Goal: Download file/media

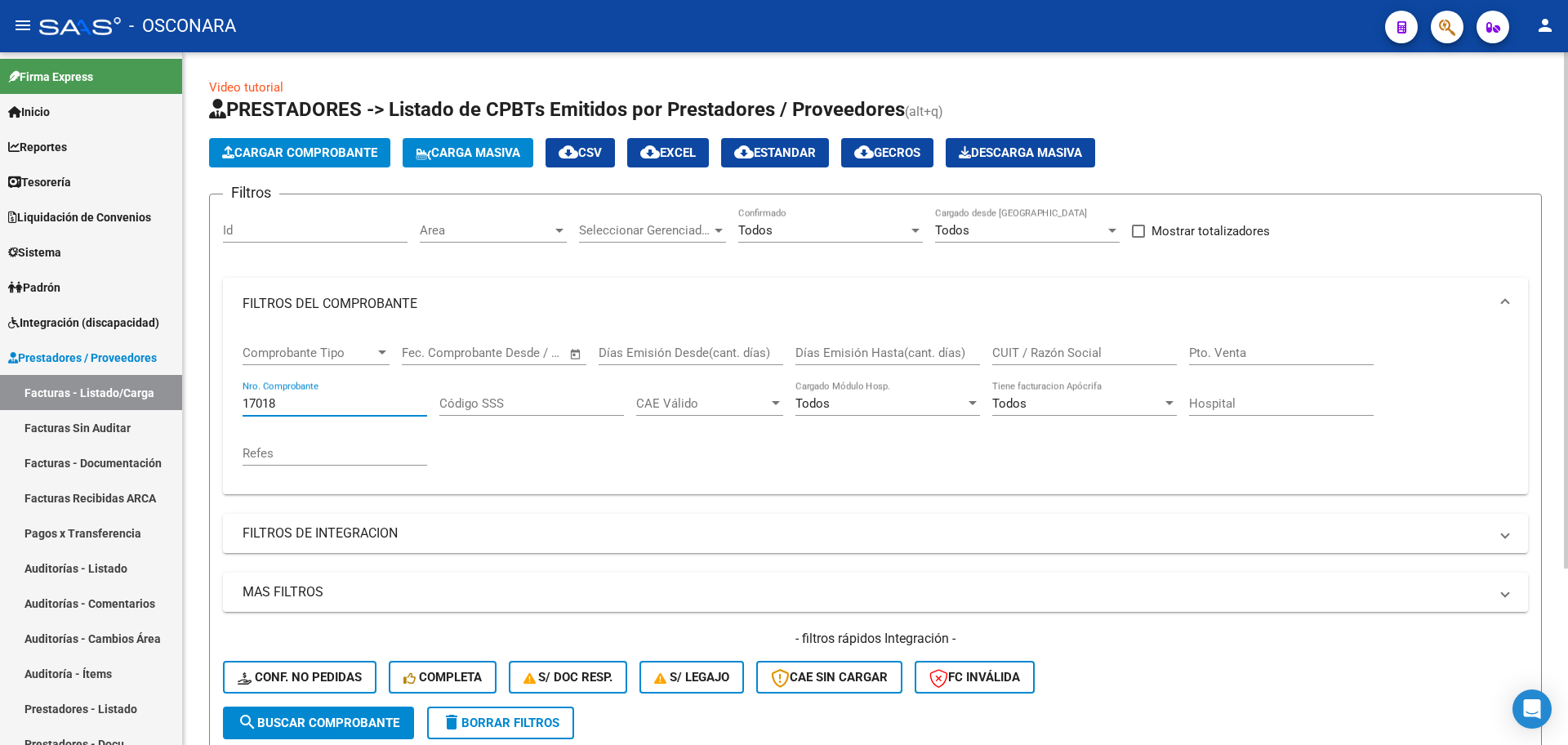
scroll to position [236, 0]
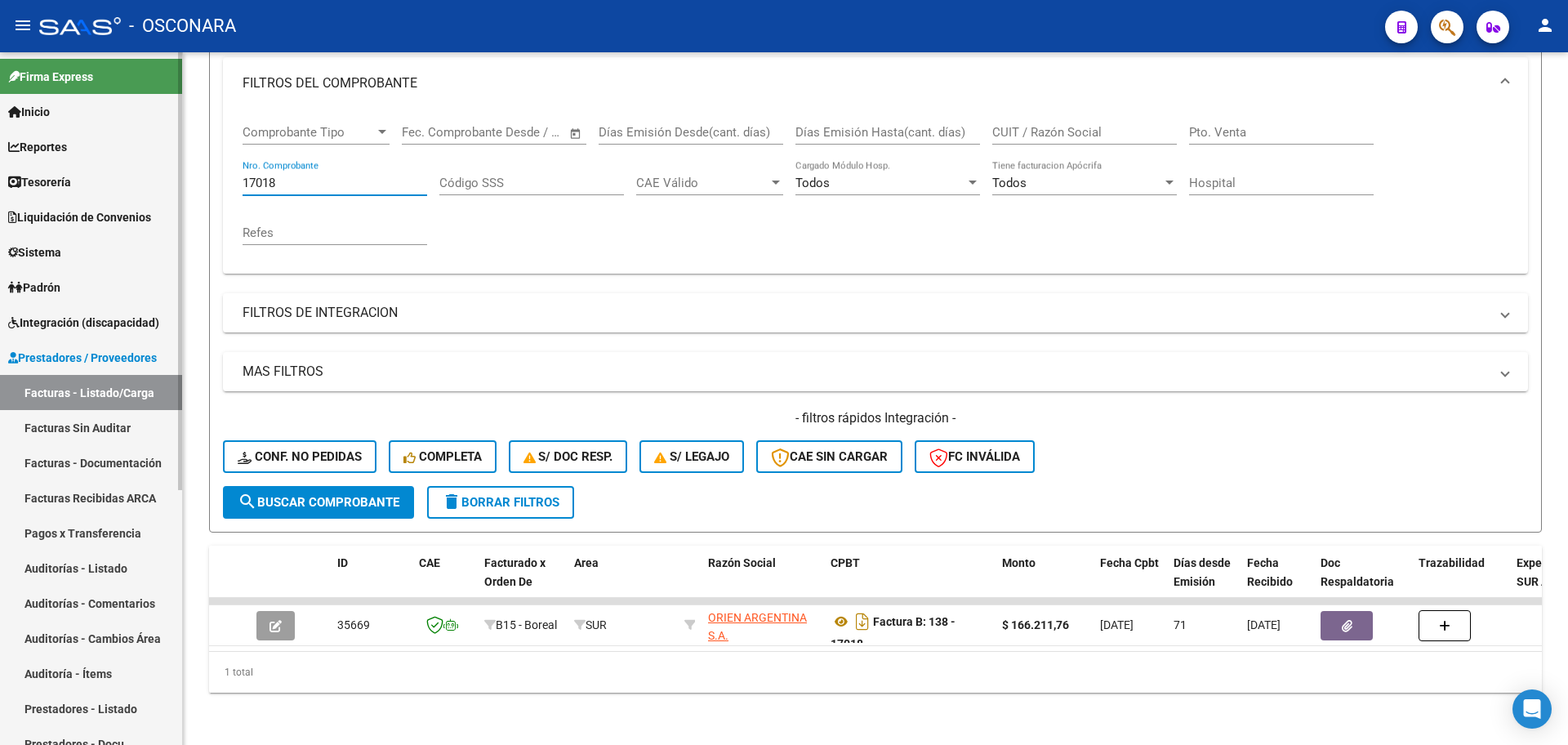
drag, startPoint x: 313, startPoint y: 179, endPoint x: 6, endPoint y: 154, distance: 308.0
click at [6, 154] on mat-sidenav-container "Firma Express Inicio Calendario SSS Instructivos Contacto OS Reportes Tablero d…" at bounding box center [784, 399] width 1568 height 693
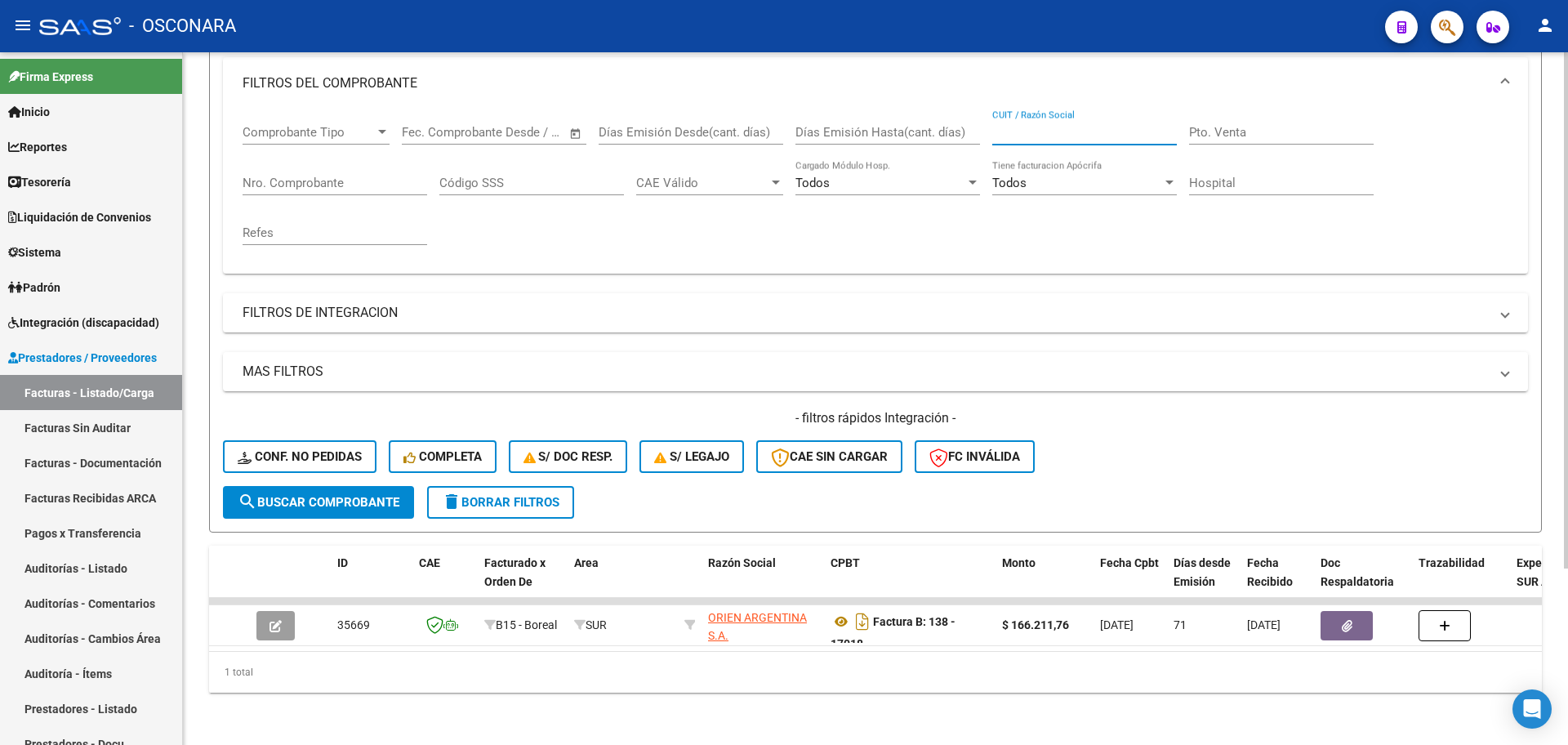
click at [1091, 125] on input "CUIT / Razón Social" at bounding box center [1085, 133] width 184 height 15
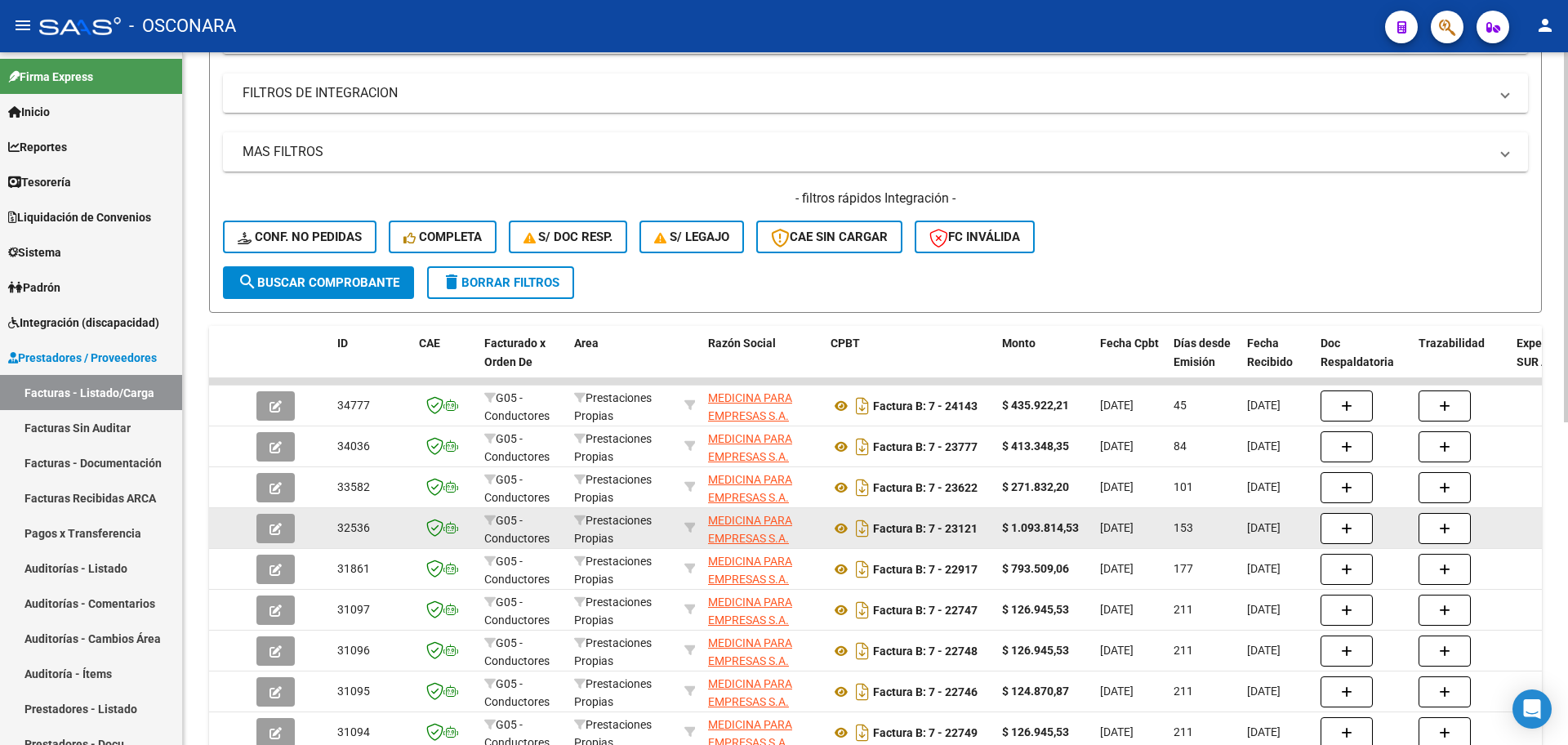
scroll to position [2, 0]
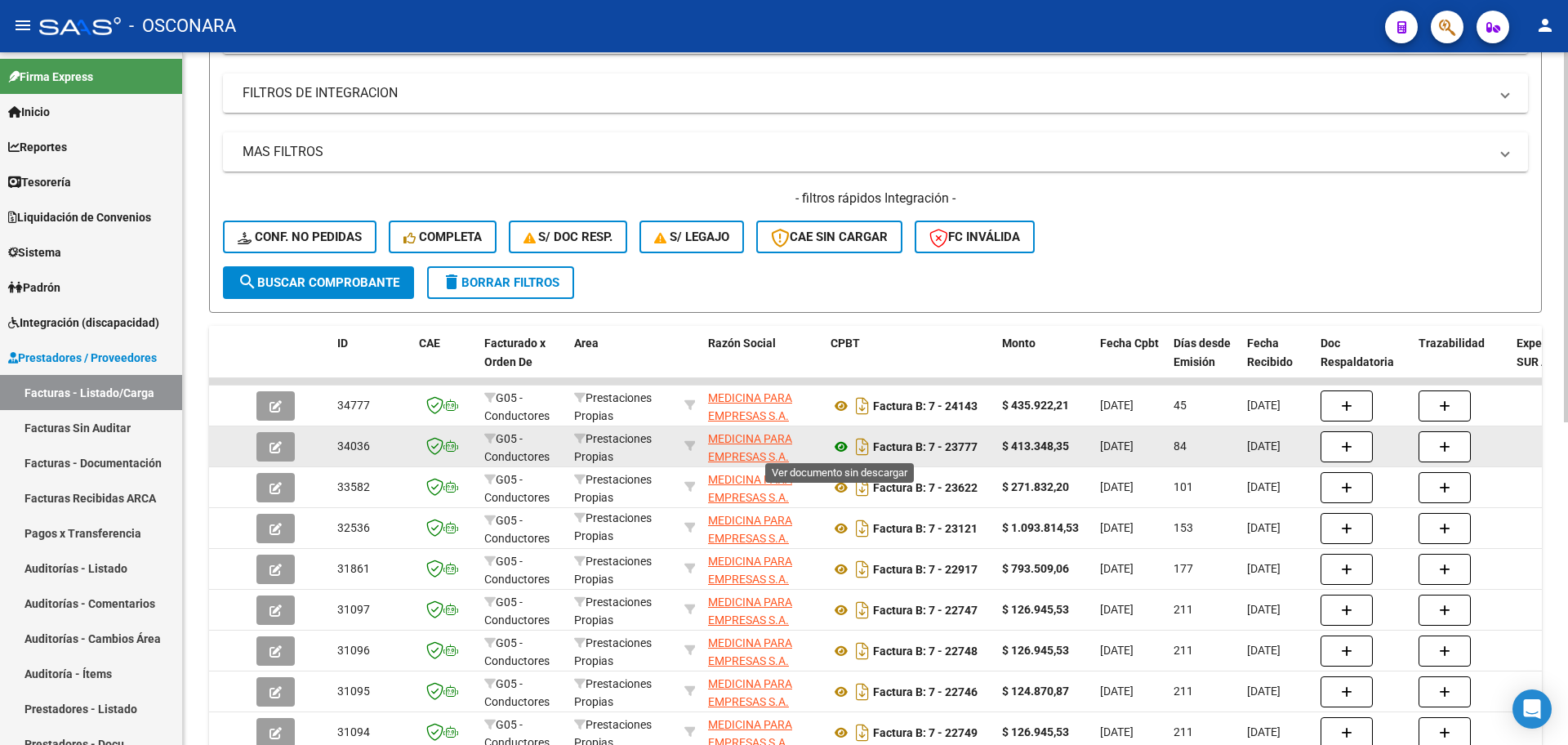
type input "medicina para empresas"
click at [842, 445] on icon at bounding box center [841, 447] width 21 height 20
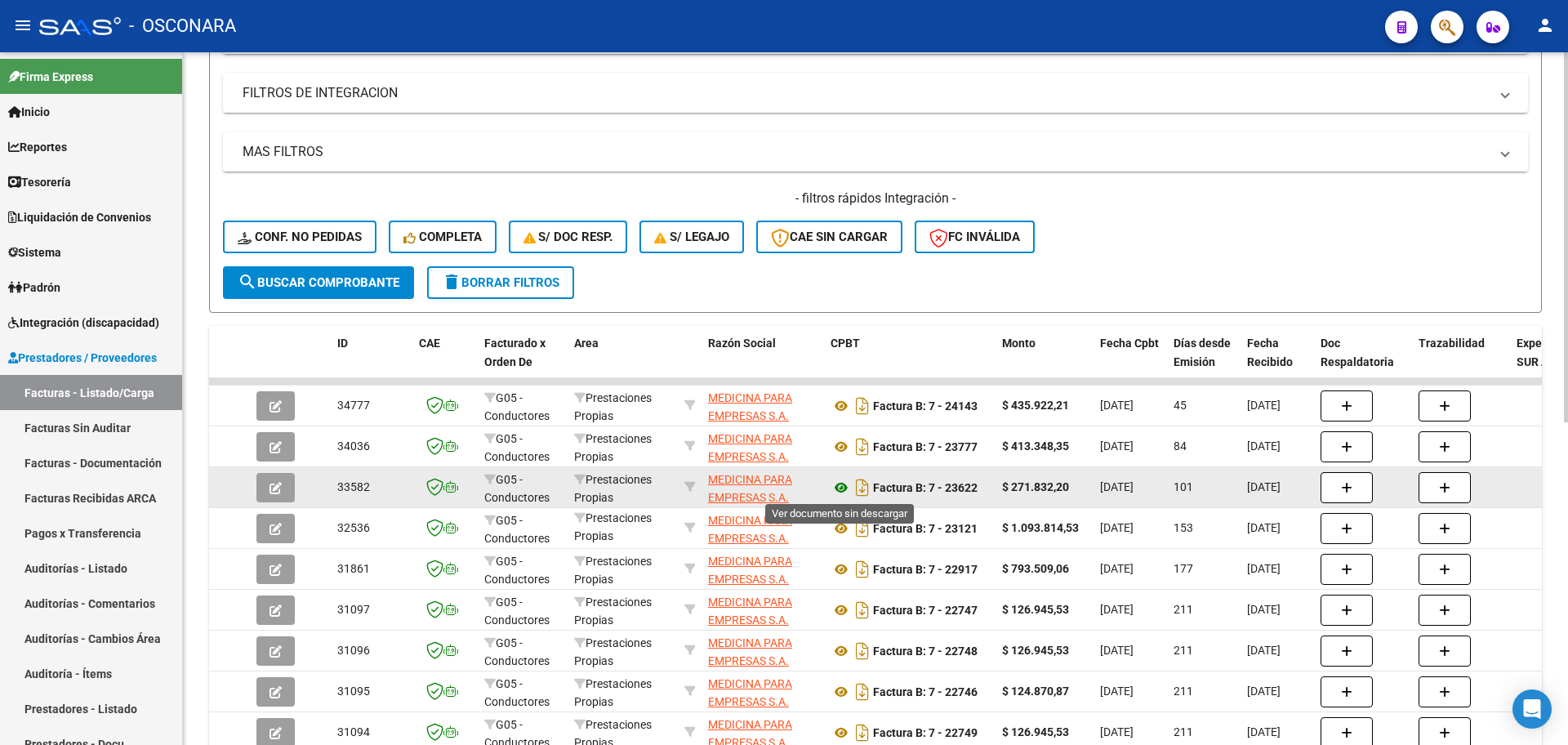
click at [842, 487] on icon at bounding box center [841, 488] width 21 height 20
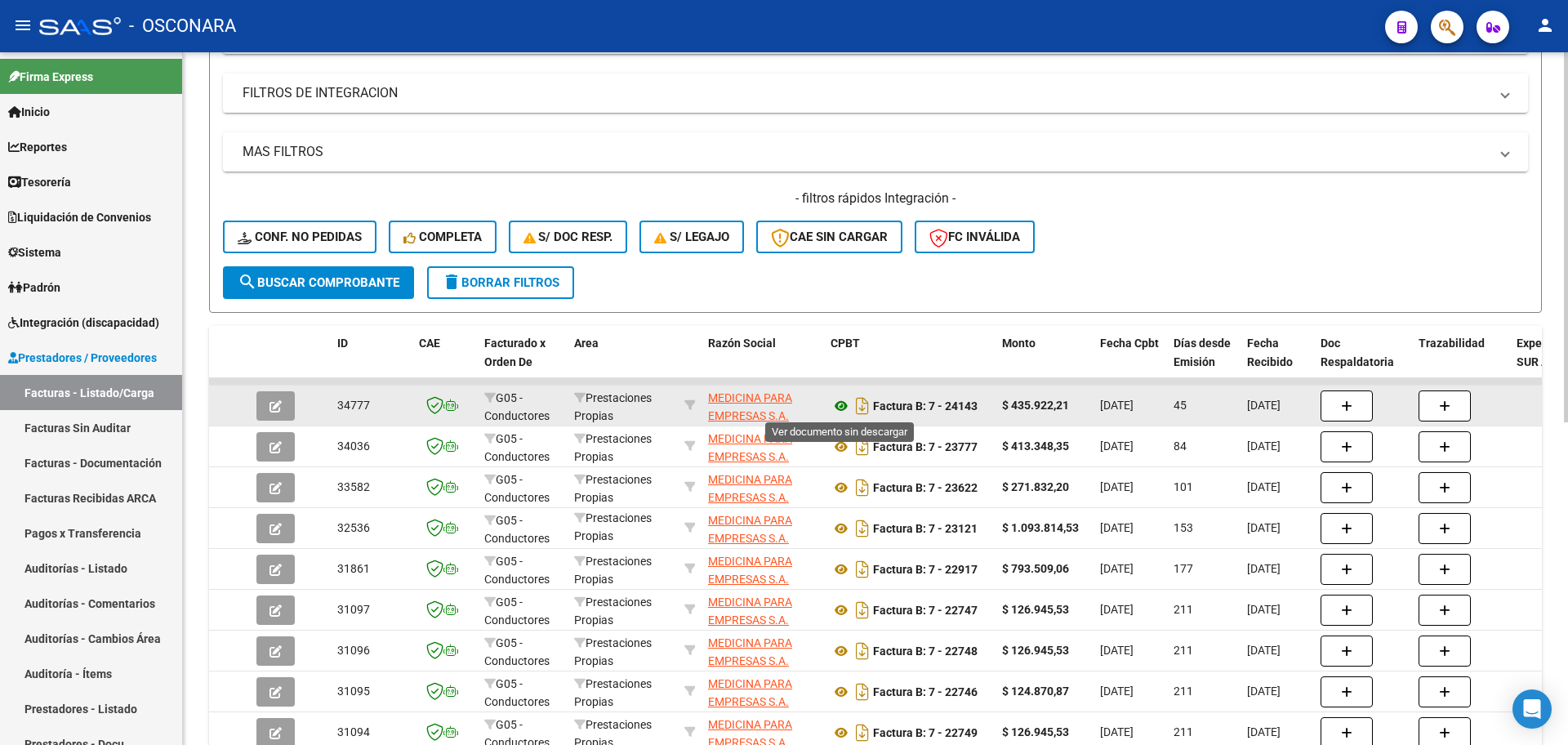
click at [844, 398] on icon at bounding box center [841, 406] width 21 height 20
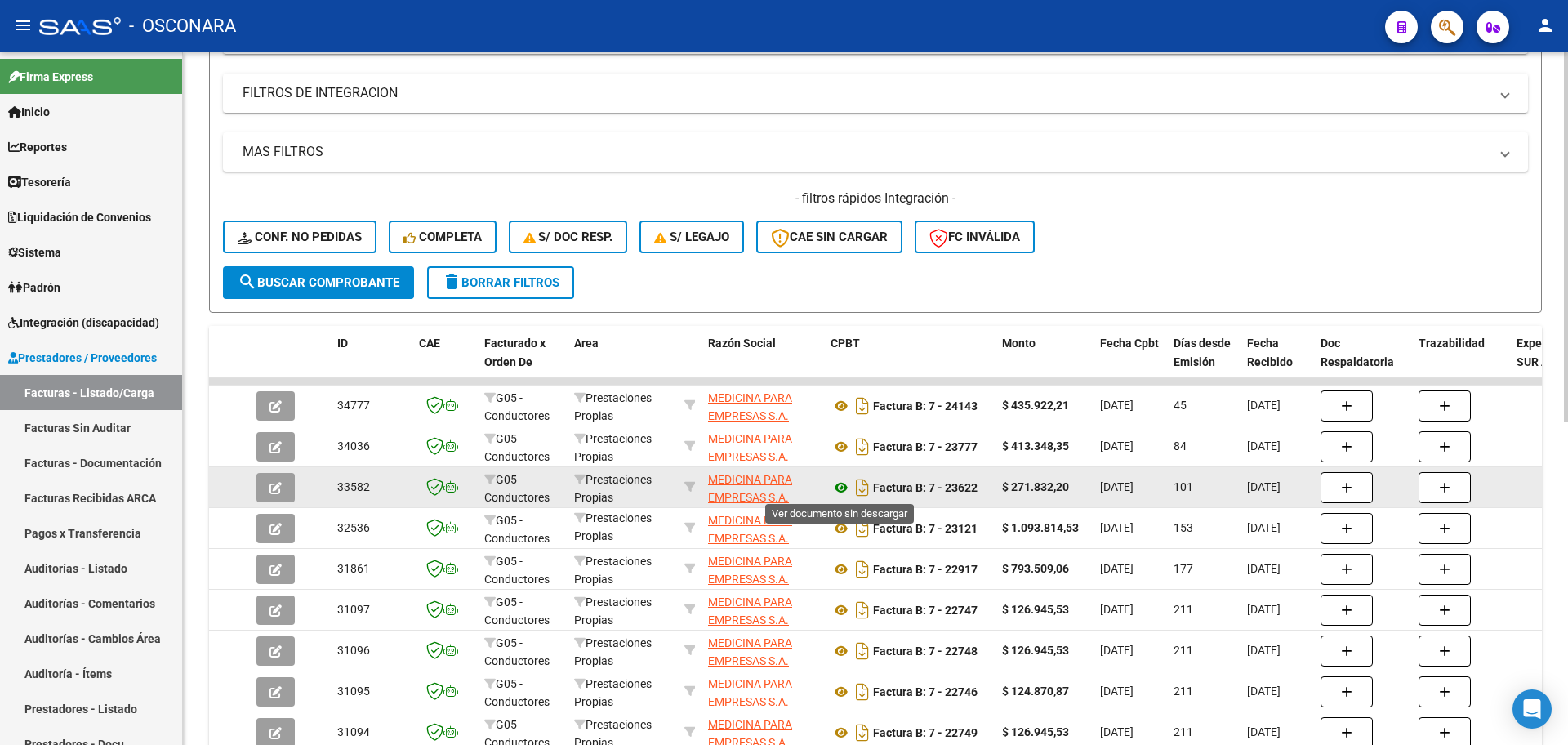
click at [840, 482] on icon at bounding box center [841, 488] width 21 height 20
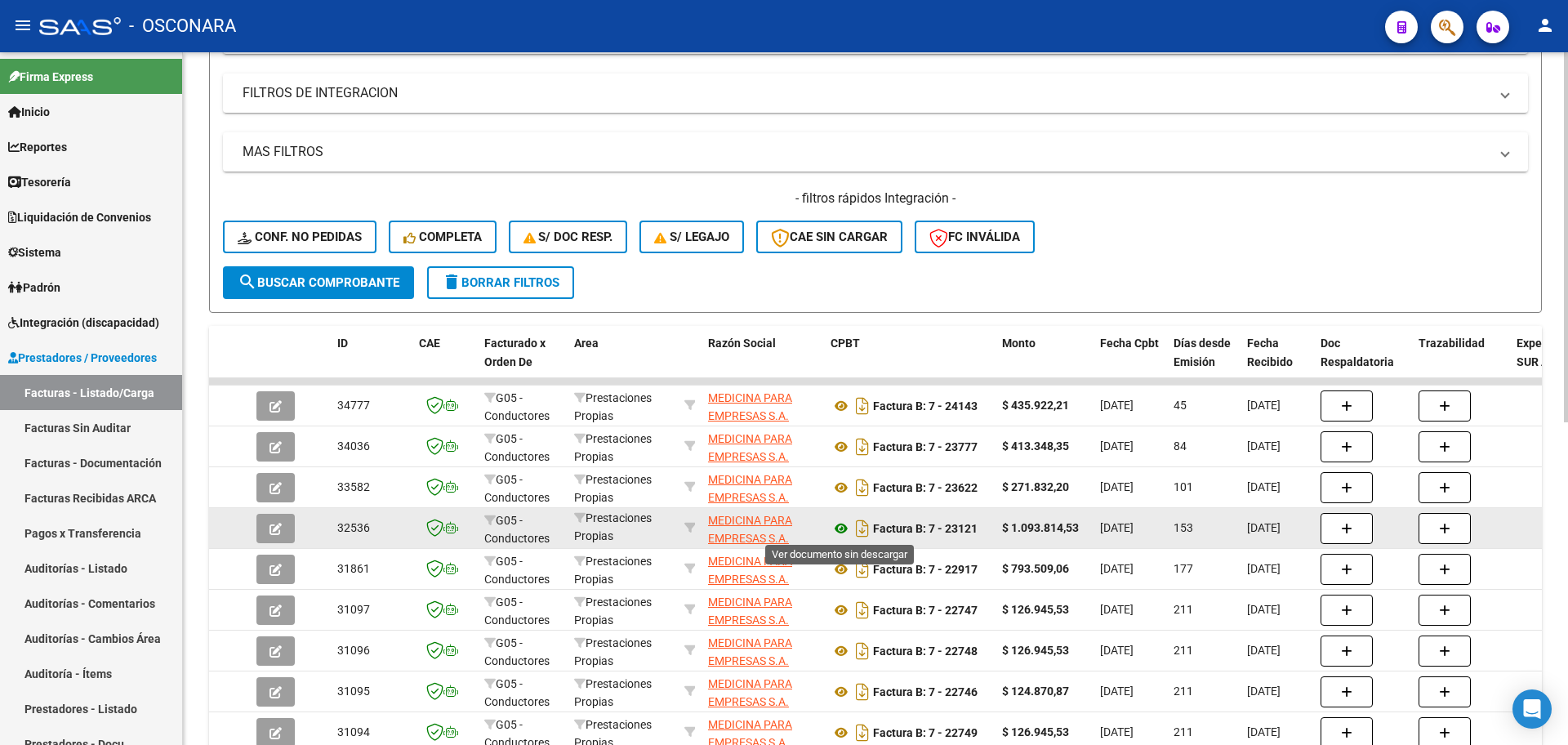
click at [842, 522] on icon at bounding box center [841, 528] width 21 height 20
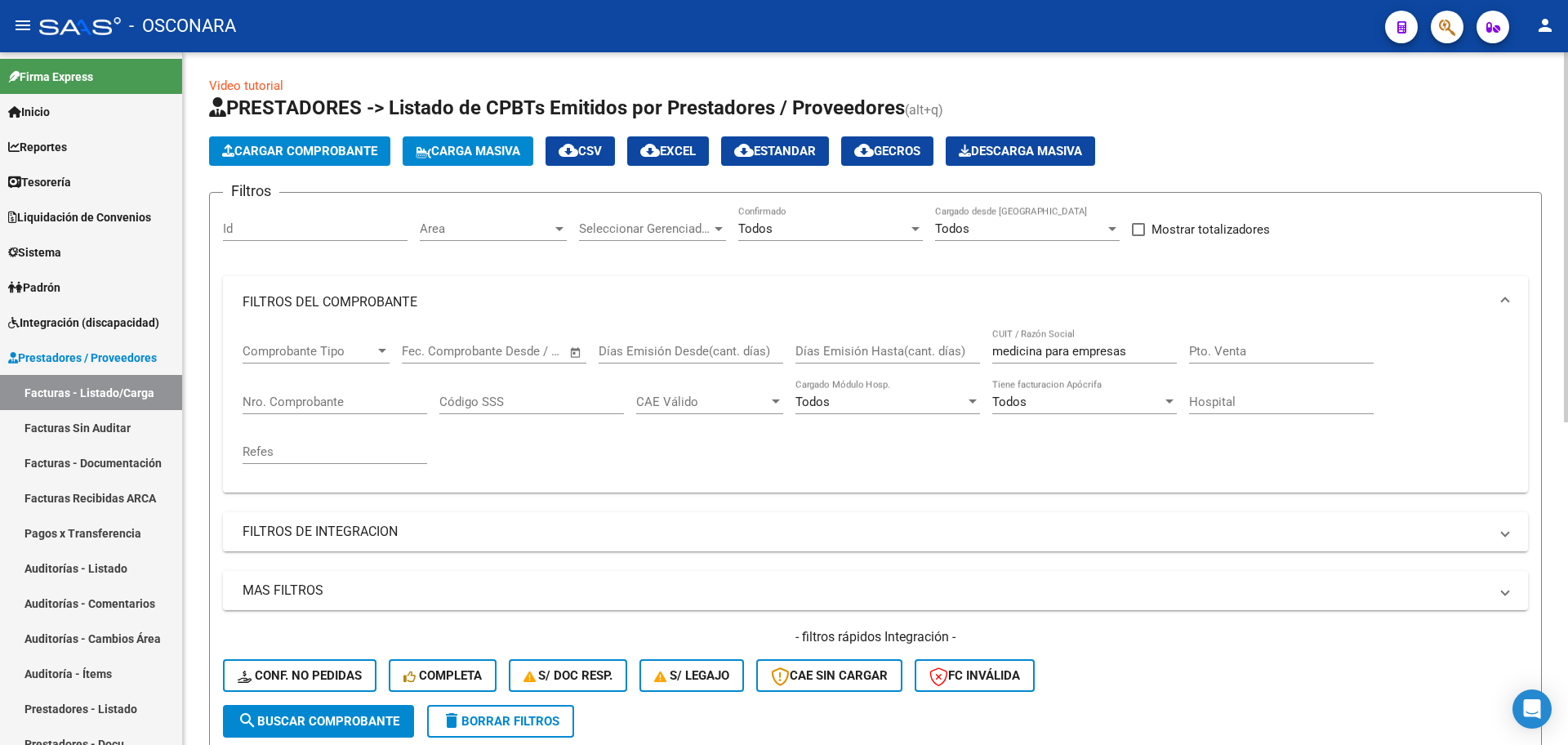
scroll to position [0, 0]
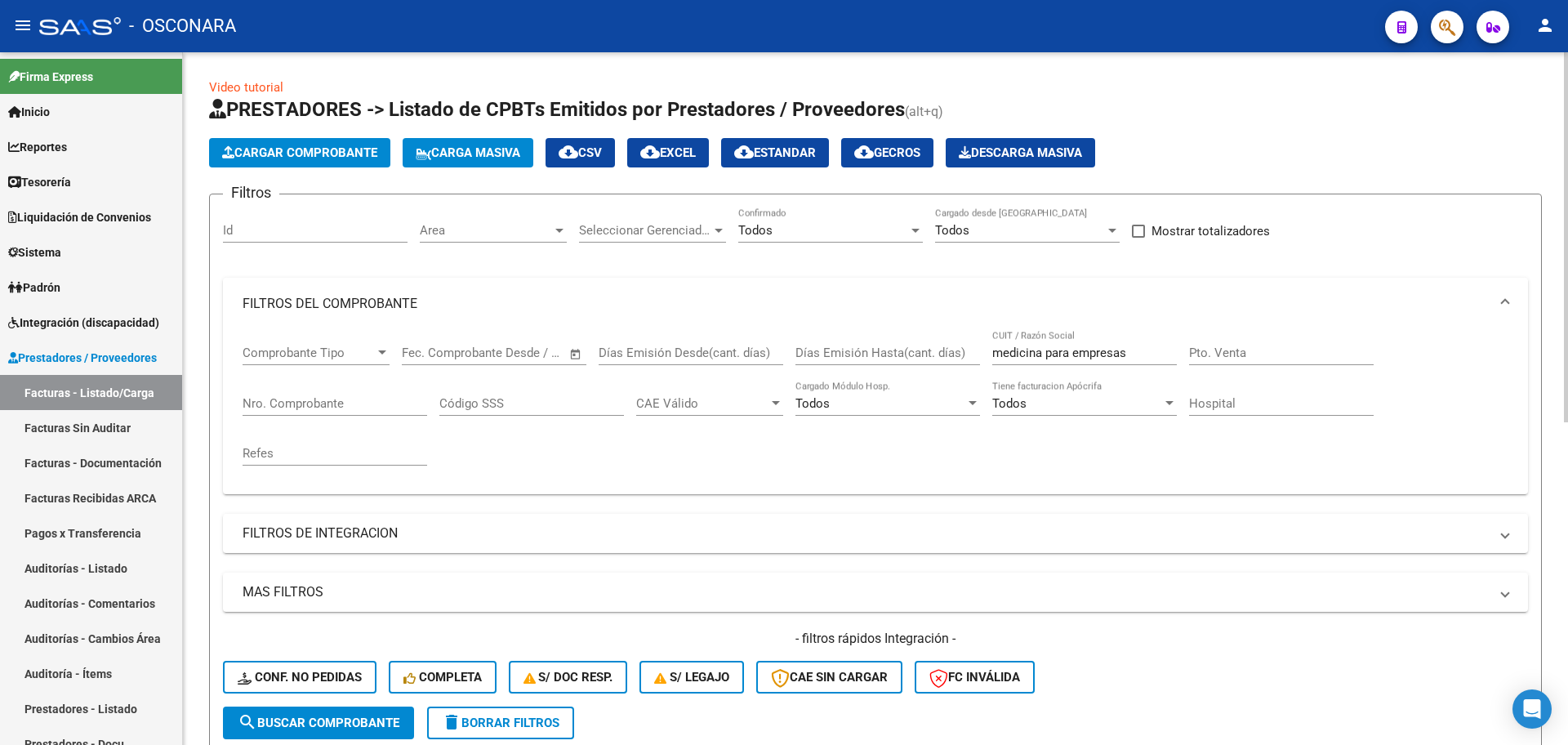
click at [337, 405] on input "Nro. Comprobante" at bounding box center [335, 403] width 184 height 15
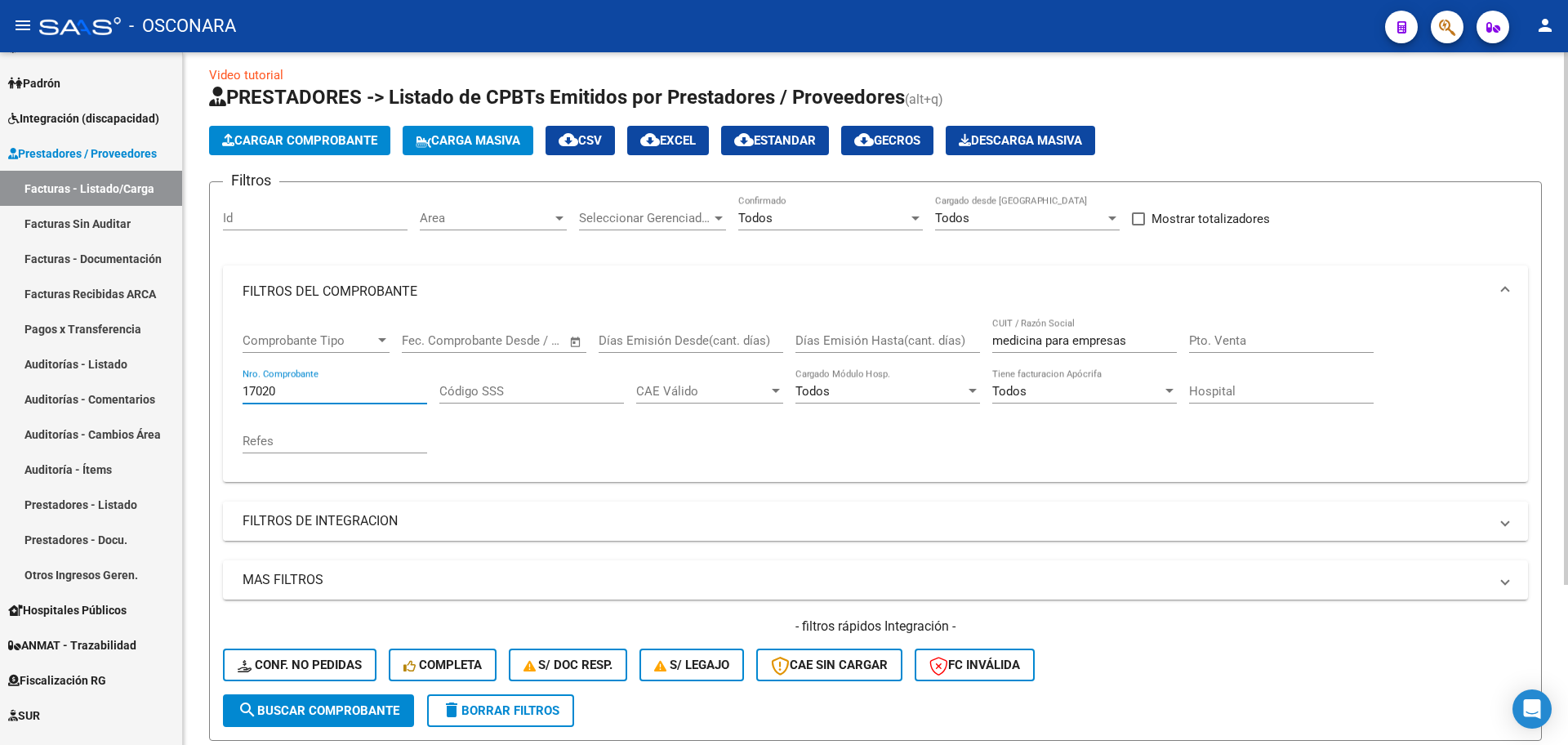
scroll to position [4, 0]
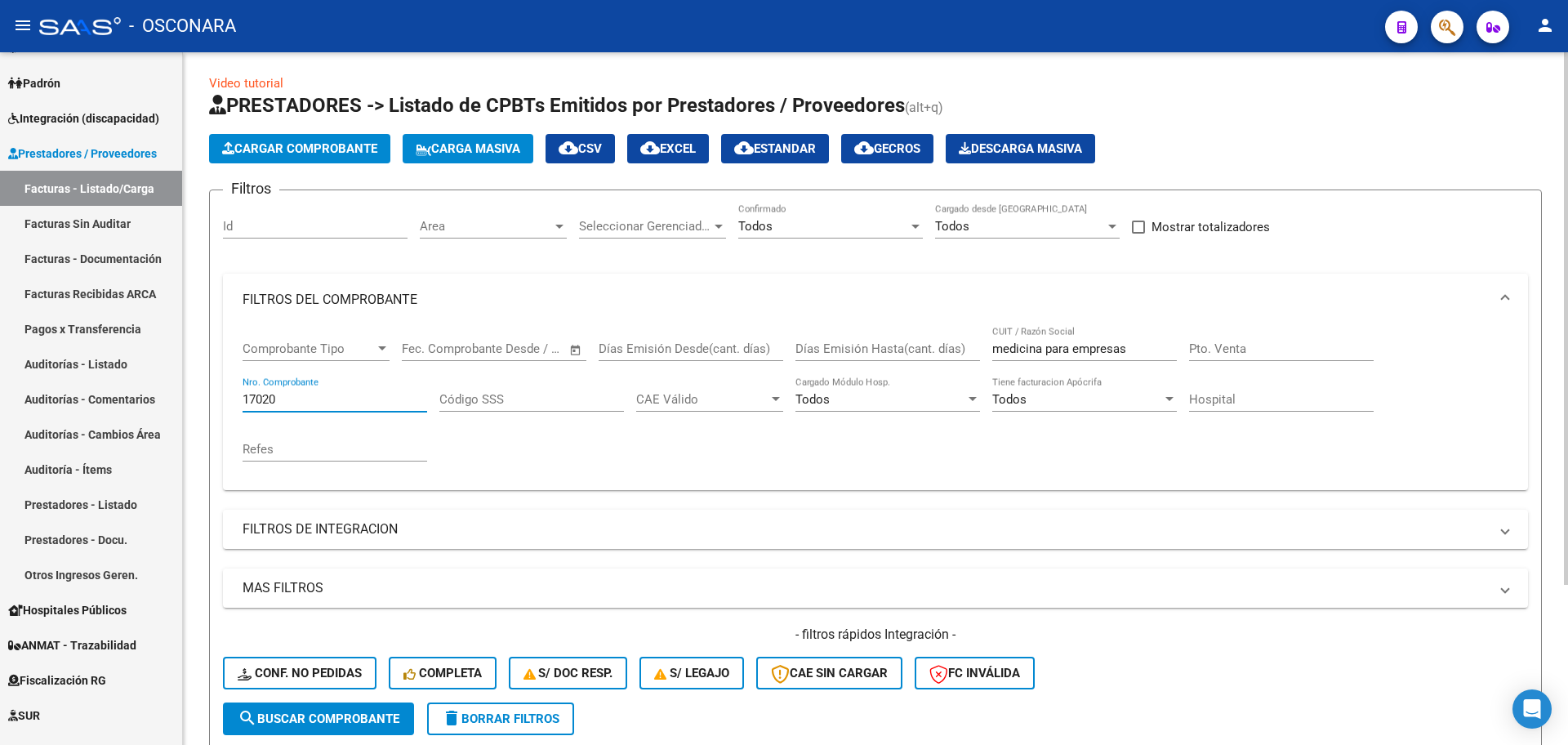
click at [331, 393] on input "17020" at bounding box center [335, 399] width 184 height 15
drag, startPoint x: 335, startPoint y: 398, endPoint x: 158, endPoint y: 389, distance: 177.2
click at [158, 389] on mat-sidenav-container "Firma Express Inicio Calendario SSS Instructivos Contacto OS Reportes Tablero d…" at bounding box center [784, 399] width 1568 height 693
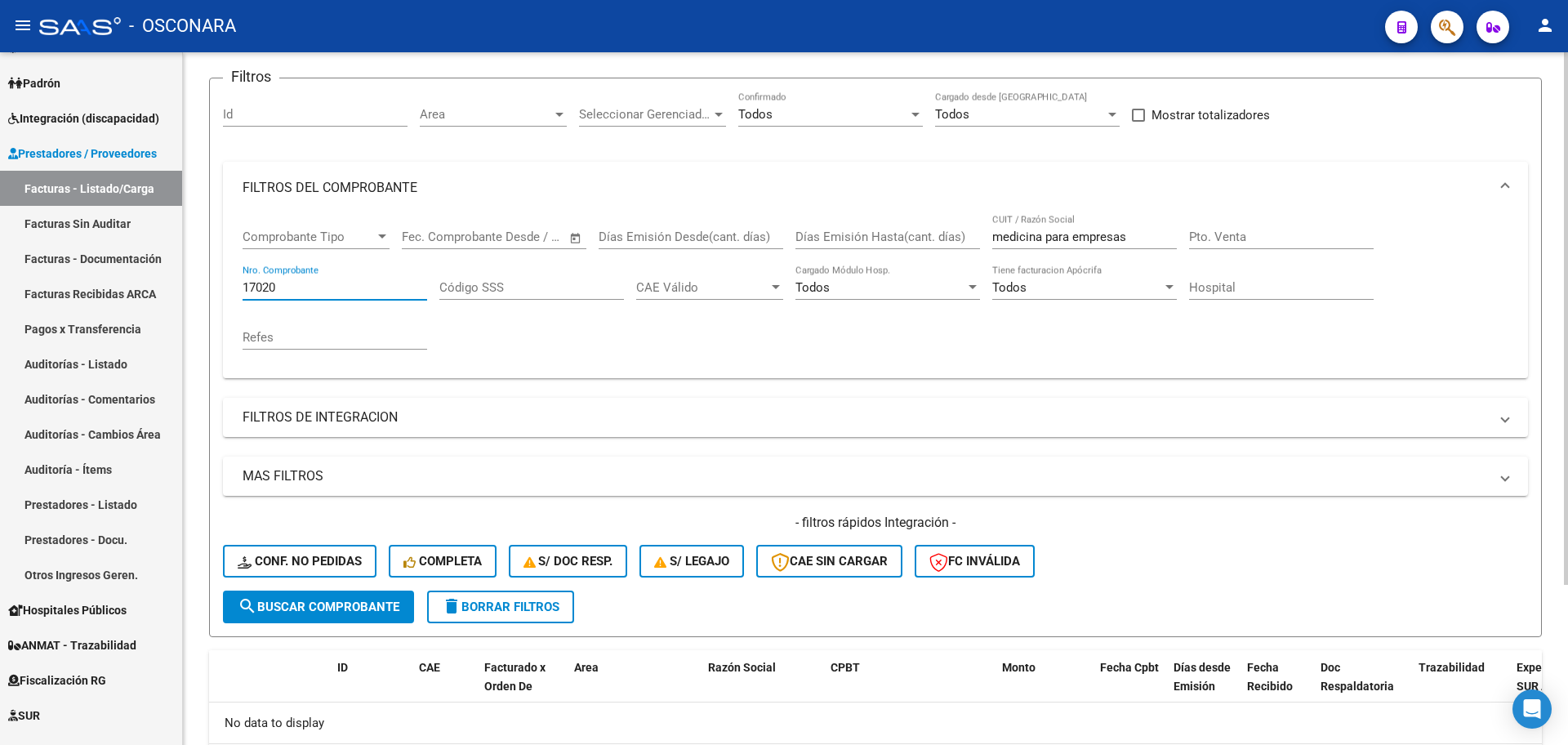
scroll to position [0, 0]
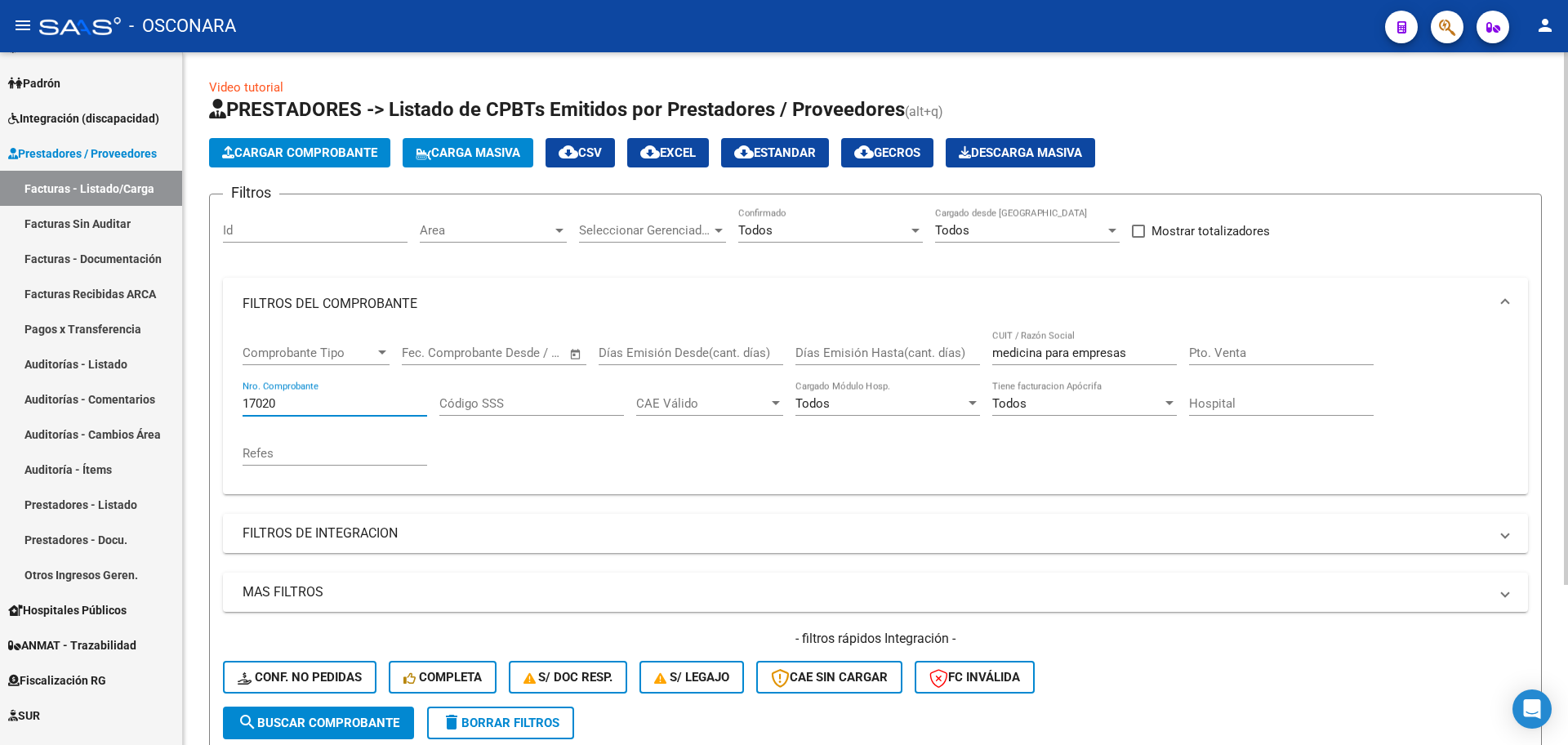
type input "17020"
drag, startPoint x: 1054, startPoint y: 360, endPoint x: 585, endPoint y: 364, distance: 469.0
click at [585, 364] on div "Comprobante Tipo Comprobante Tipo Fecha inicio – Fecha fin Fec. Comprobante Des…" at bounding box center [876, 406] width 1266 height 151
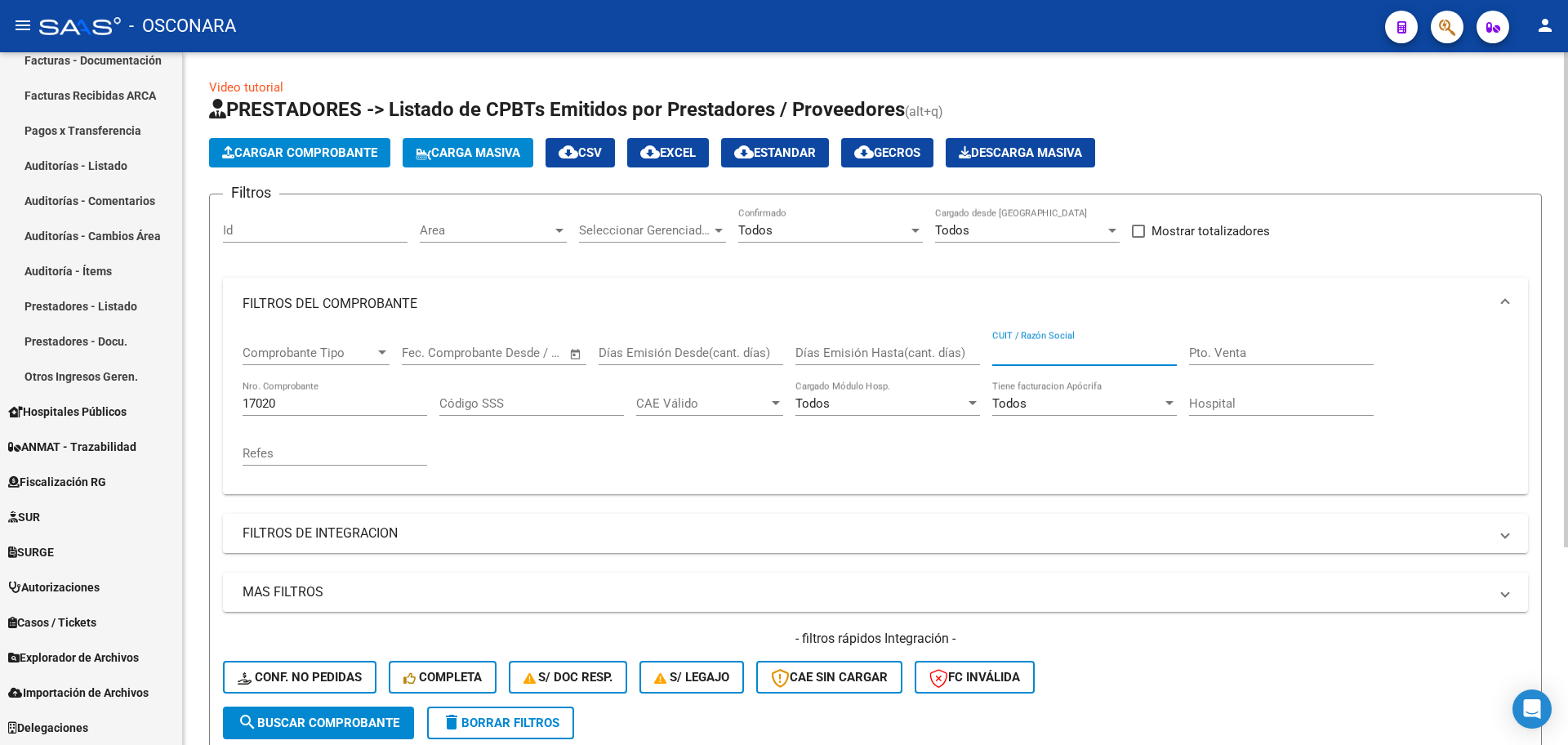
scroll to position [277, 0]
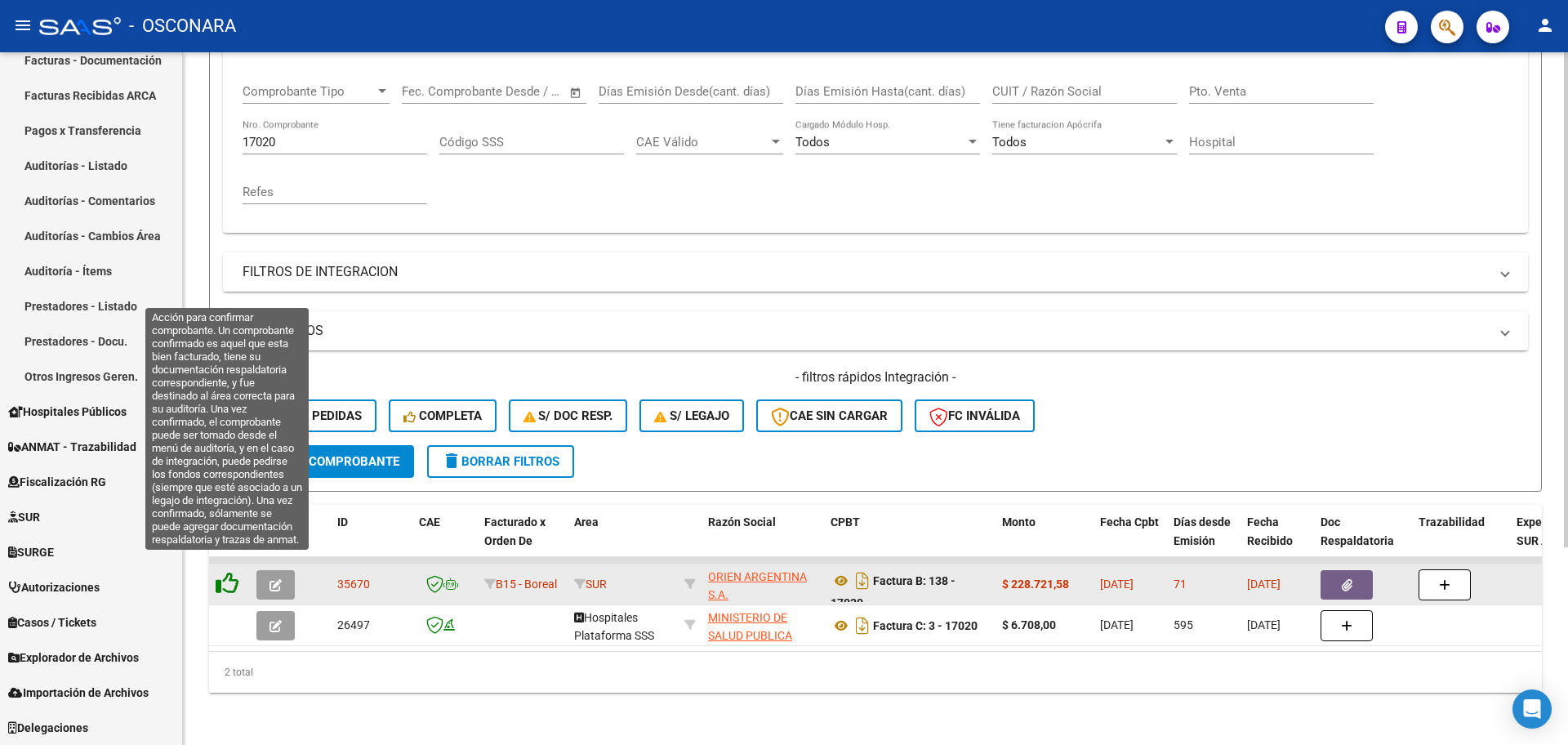
click at [232, 572] on icon at bounding box center [227, 584] width 23 height 23
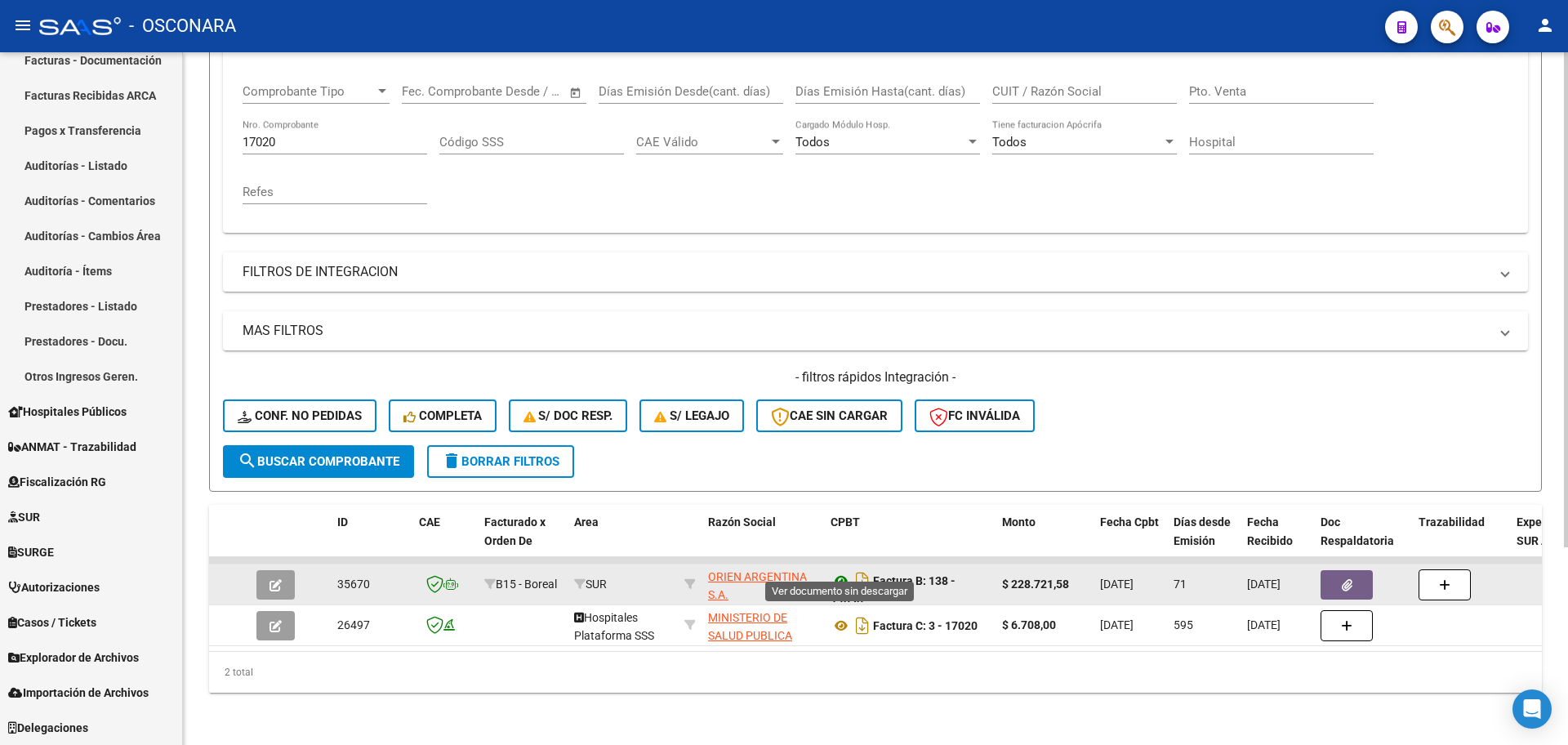
click at [842, 571] on icon at bounding box center [841, 581] width 21 height 20
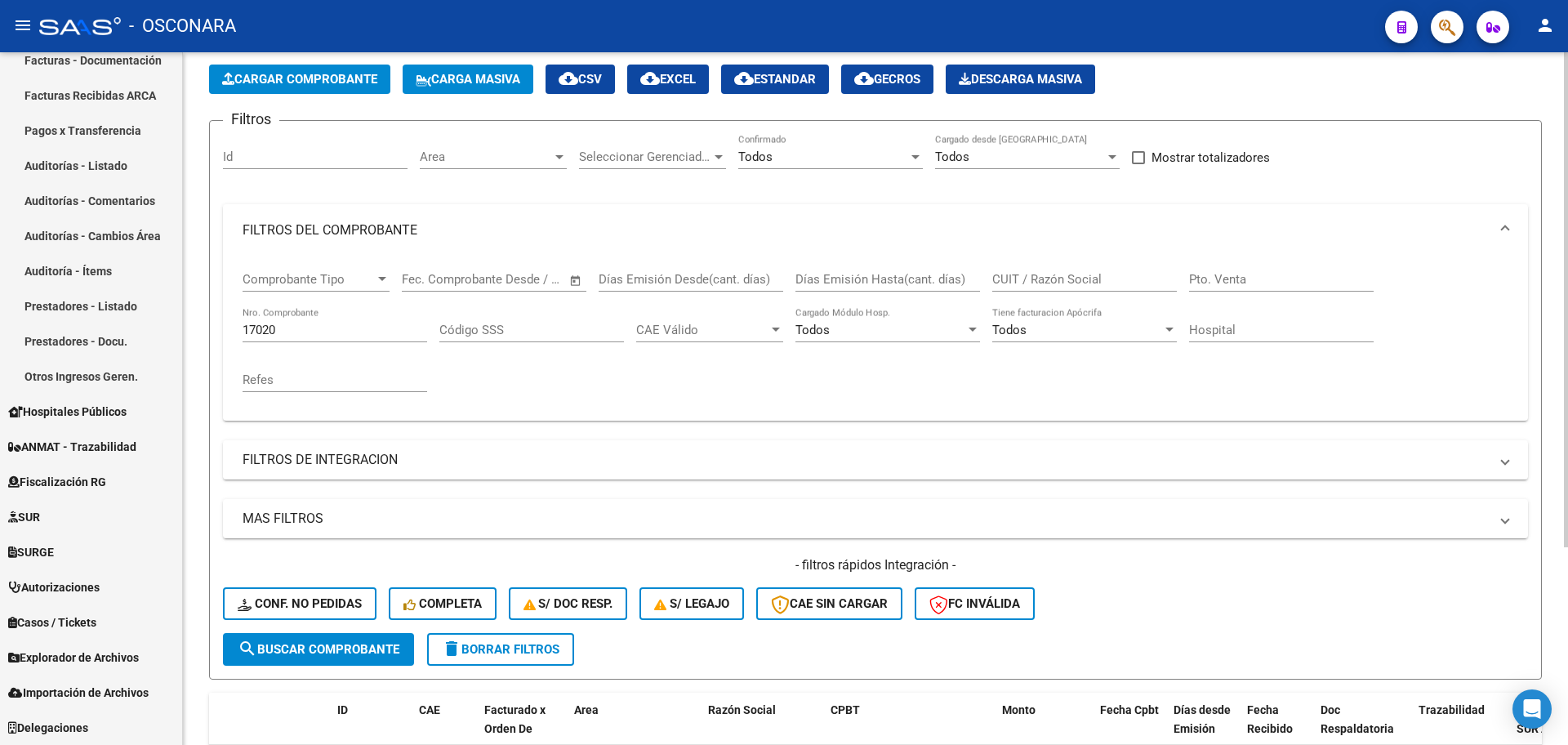
scroll to position [72, 0]
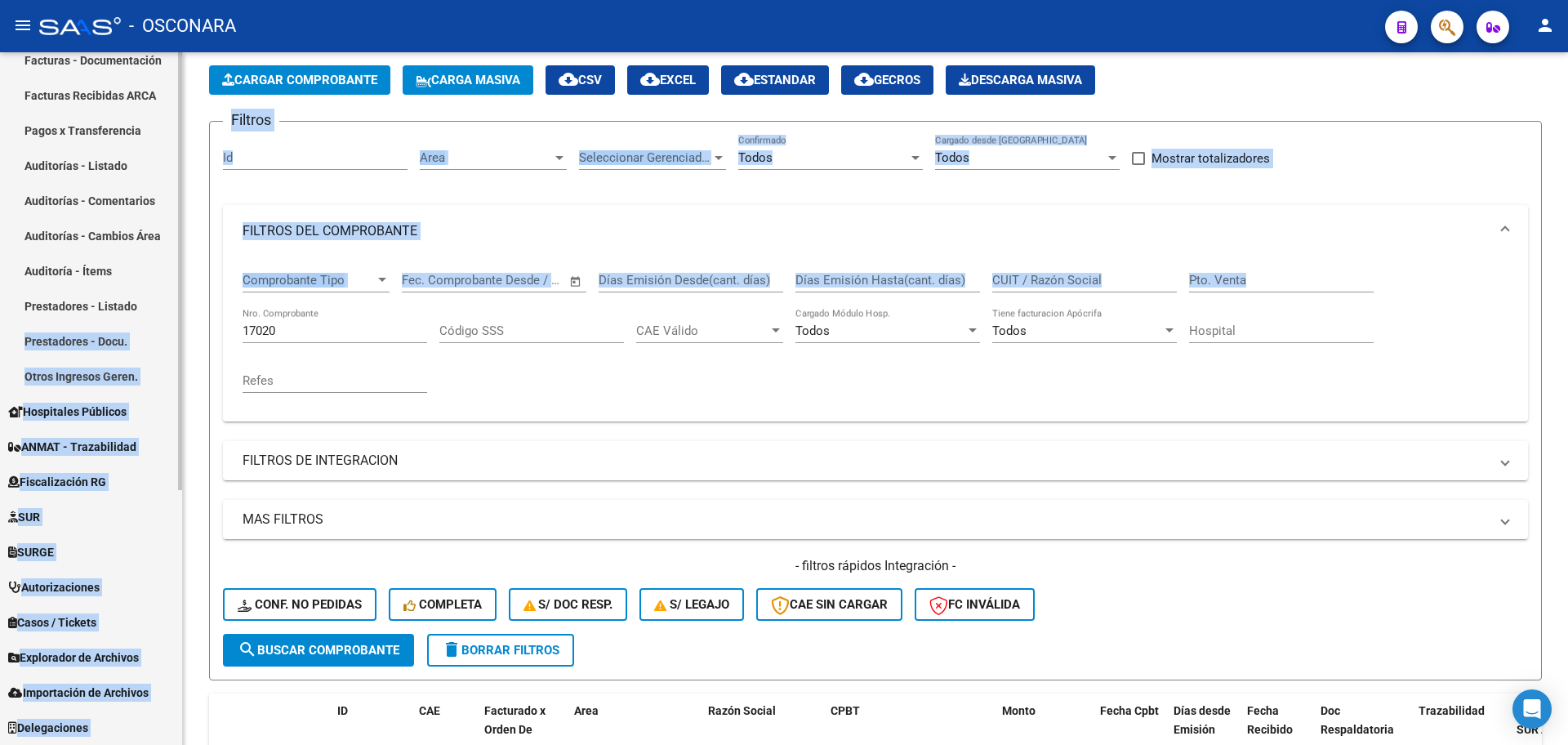
drag, startPoint x: 318, startPoint y: 338, endPoint x: 3, endPoint y: 351, distance: 315.3
click at [3, 351] on mat-sidenav-container "Firma Express Inicio Calendario SSS Instructivos Contacto OS Reportes Tablero d…" at bounding box center [784, 399] width 1568 height 693
click at [325, 330] on input "17020" at bounding box center [335, 331] width 184 height 15
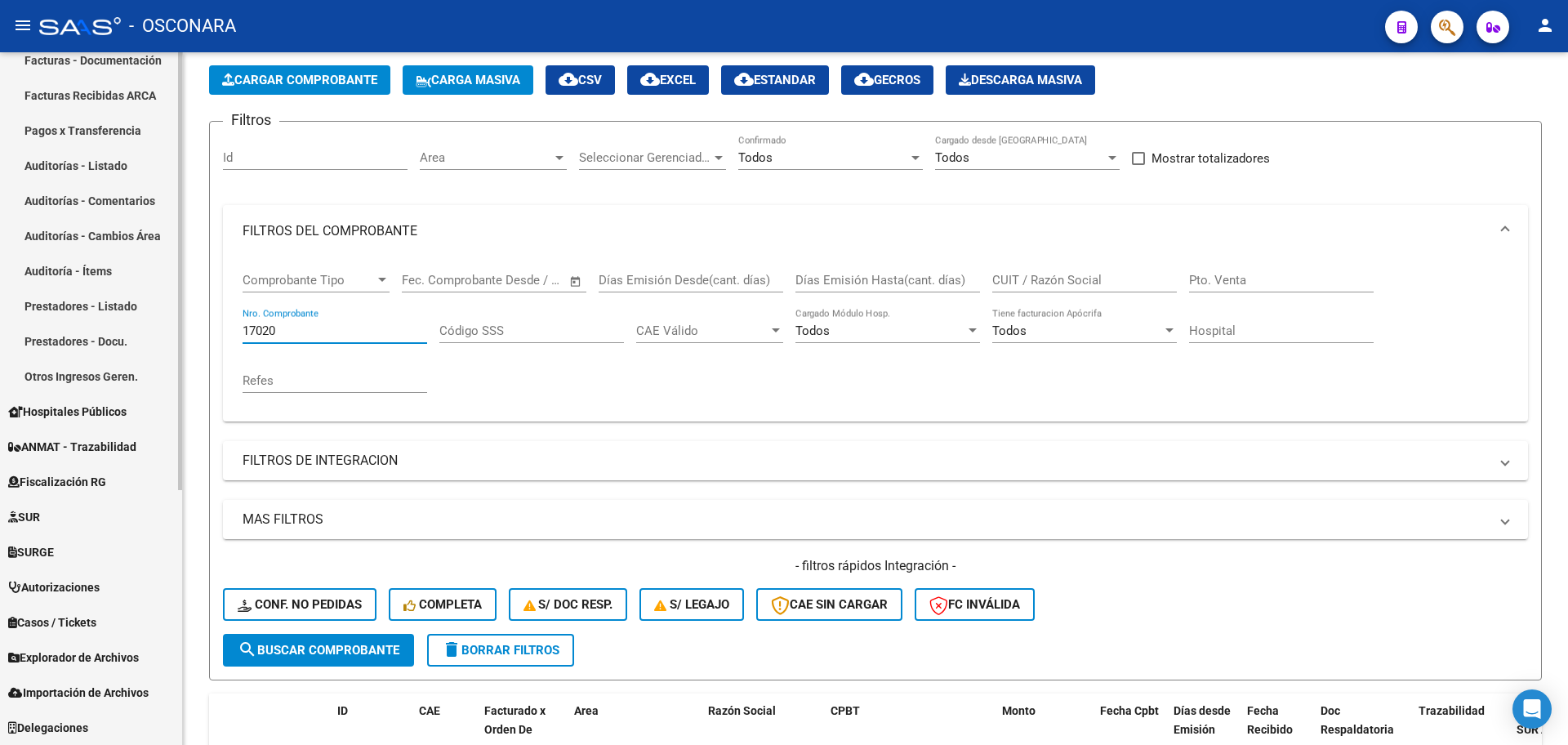
drag, startPoint x: 323, startPoint y: 330, endPoint x: 175, endPoint y: 324, distance: 148.1
click at [178, 327] on mat-sidenav-container "Firma Express Inicio Calendario SSS Instructivos Contacto OS Reportes Tablero d…" at bounding box center [784, 399] width 1568 height 693
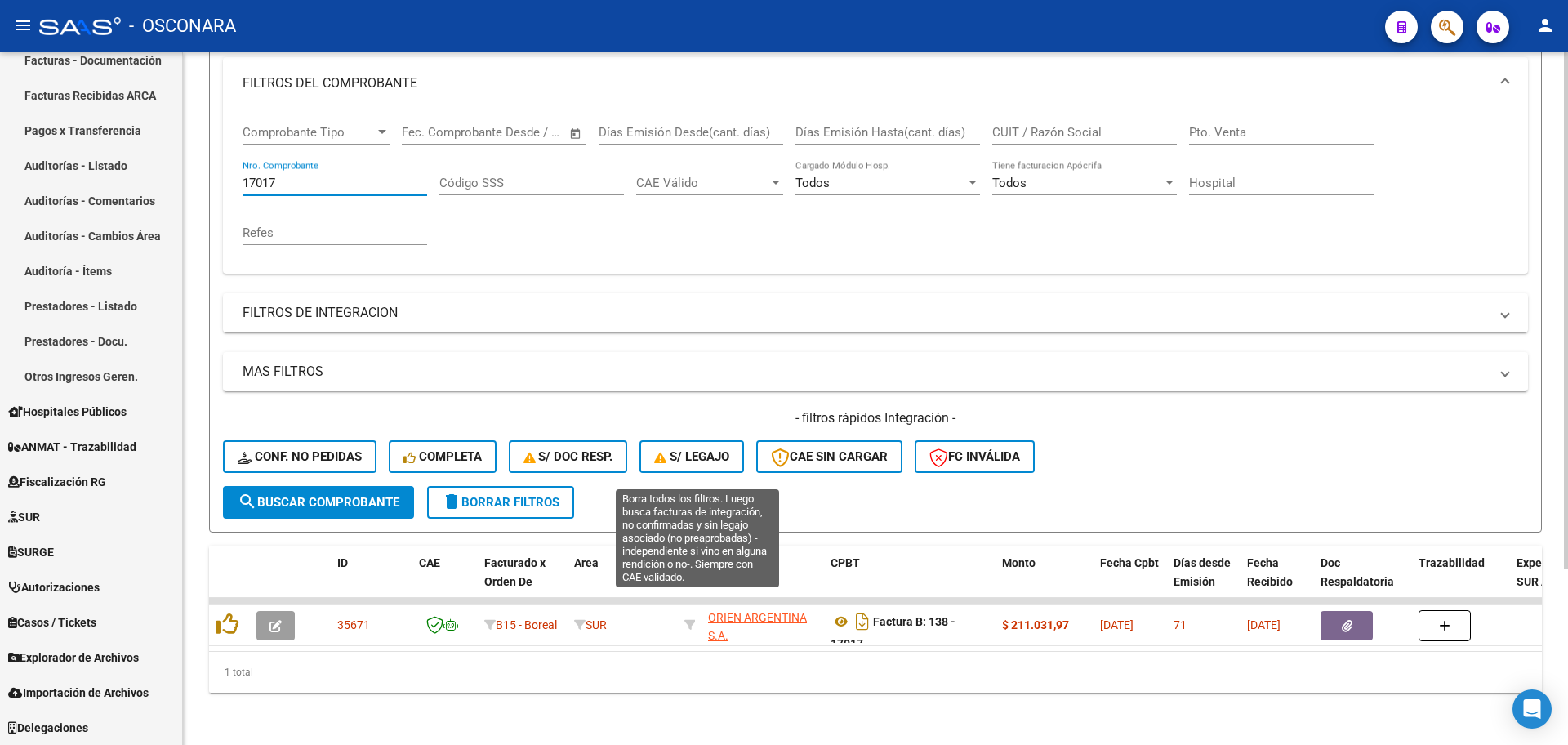
scroll to position [236, 0]
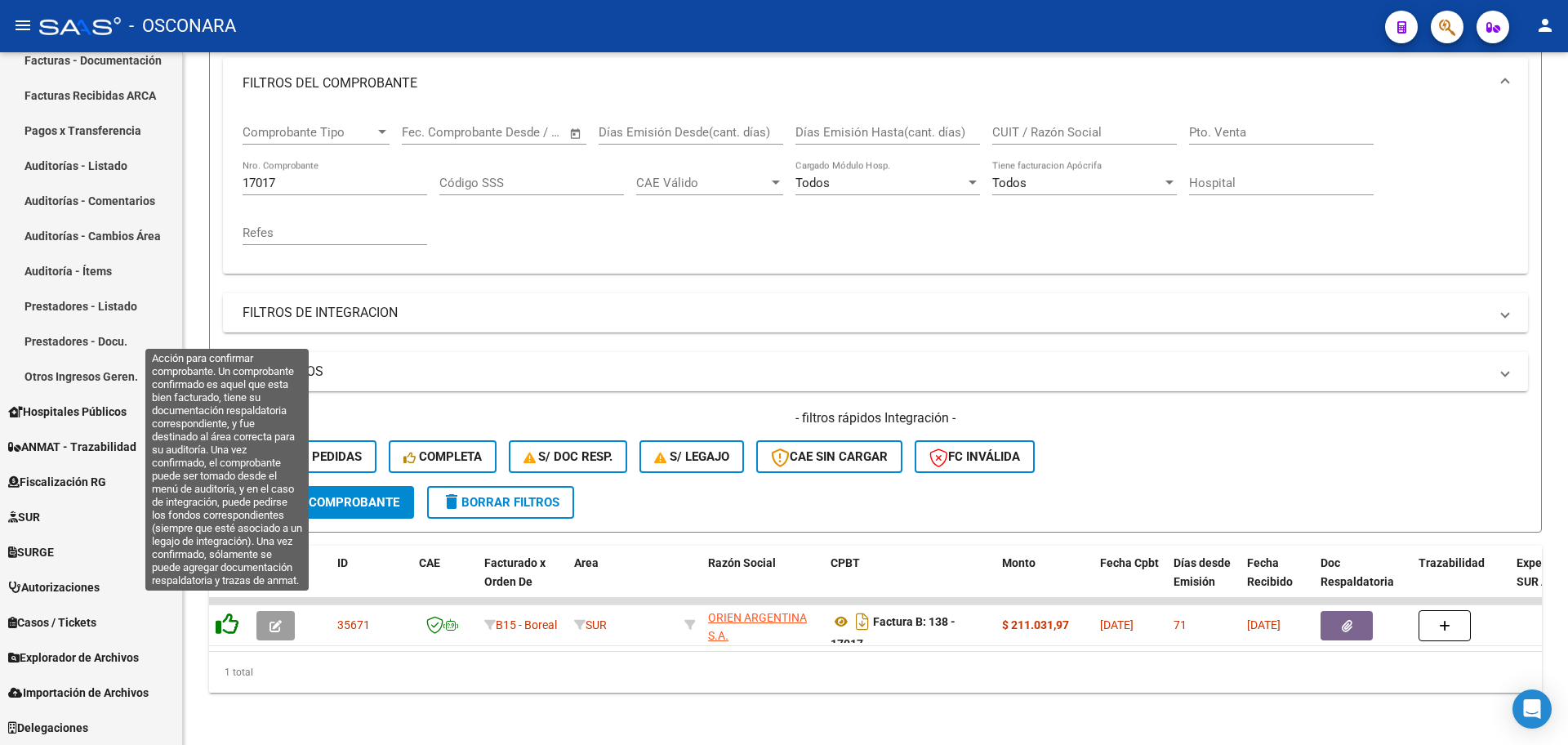
click at [233, 612] on icon at bounding box center [227, 624] width 23 height 23
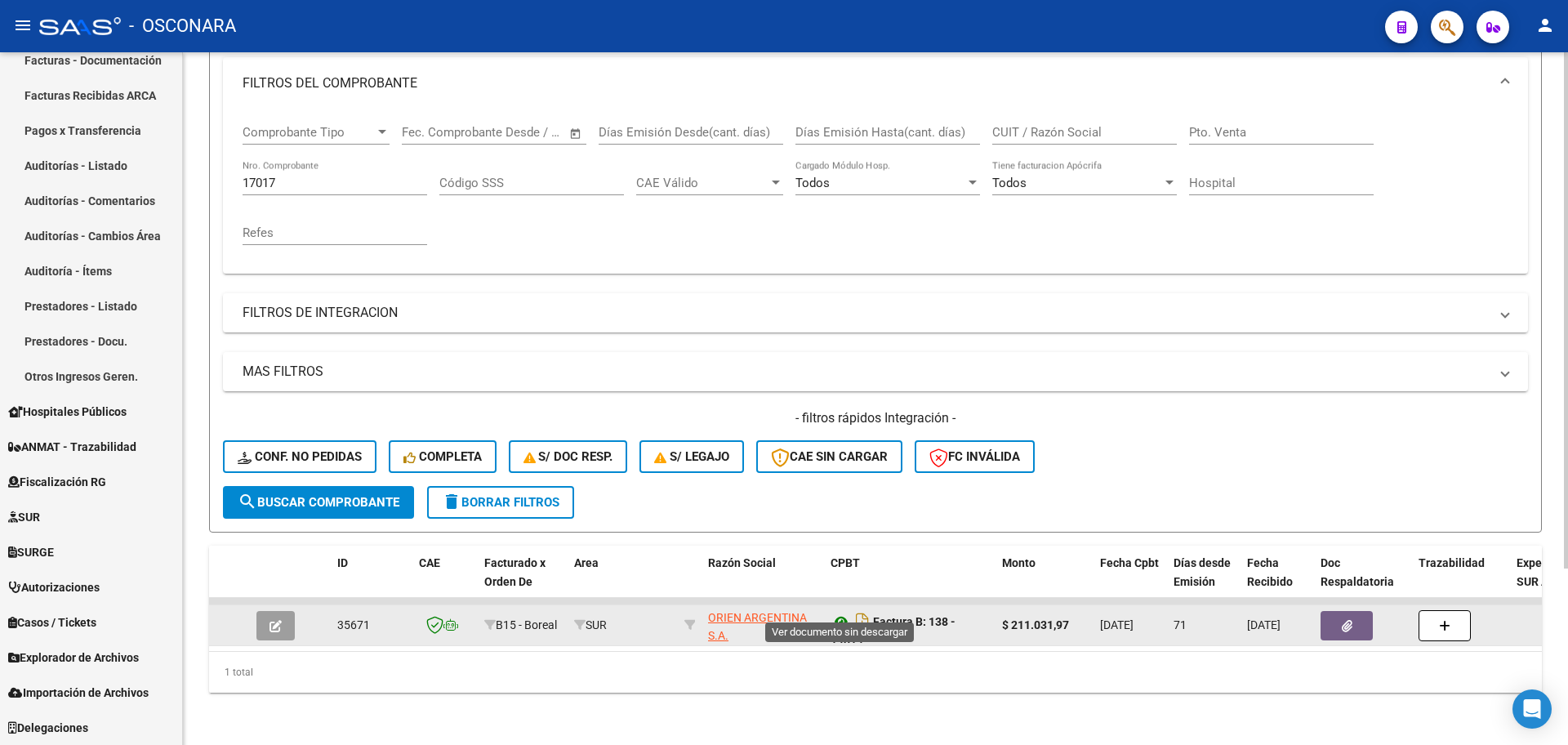
click at [844, 612] on icon at bounding box center [841, 622] width 21 height 20
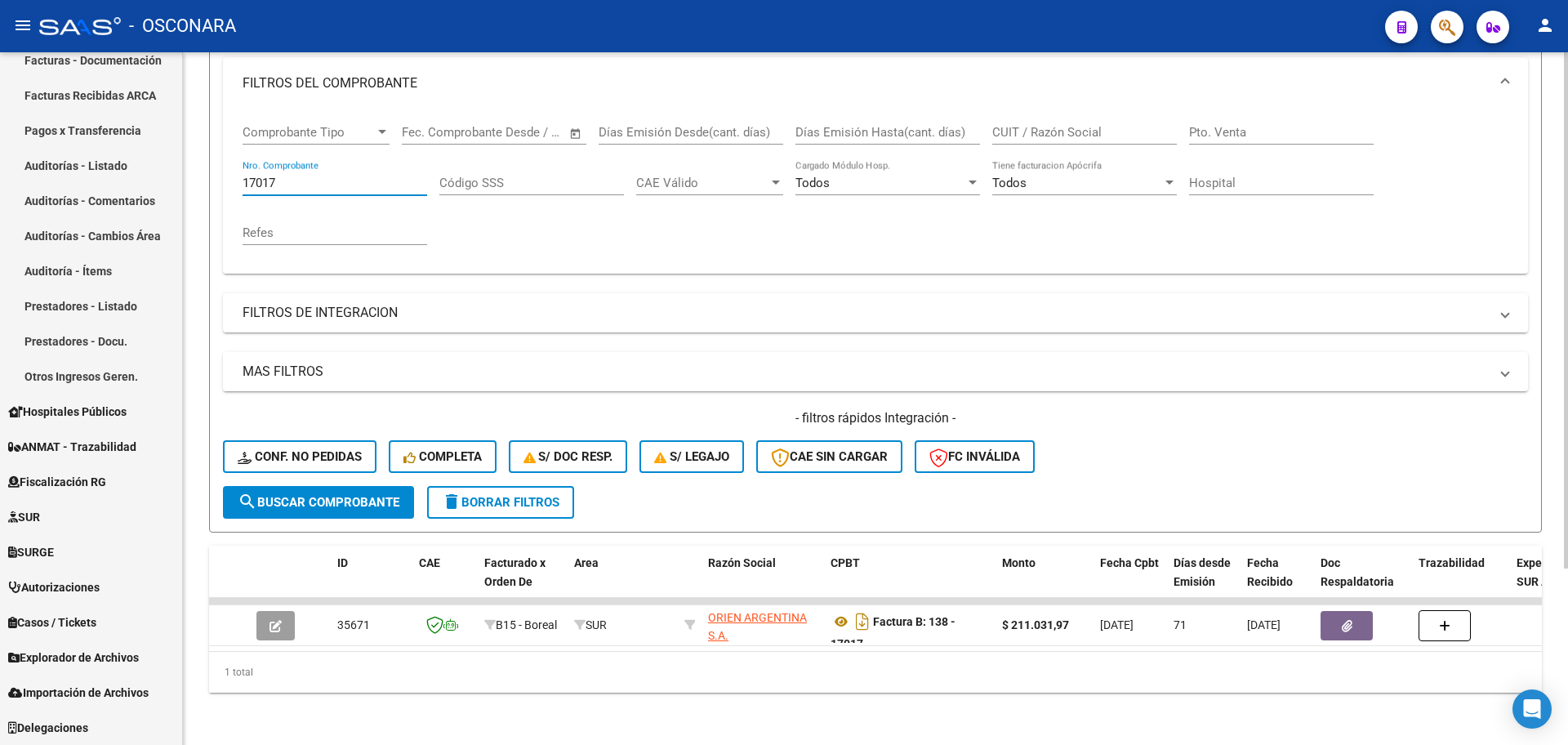
click at [296, 175] on input "17017" at bounding box center [335, 183] width 184 height 15
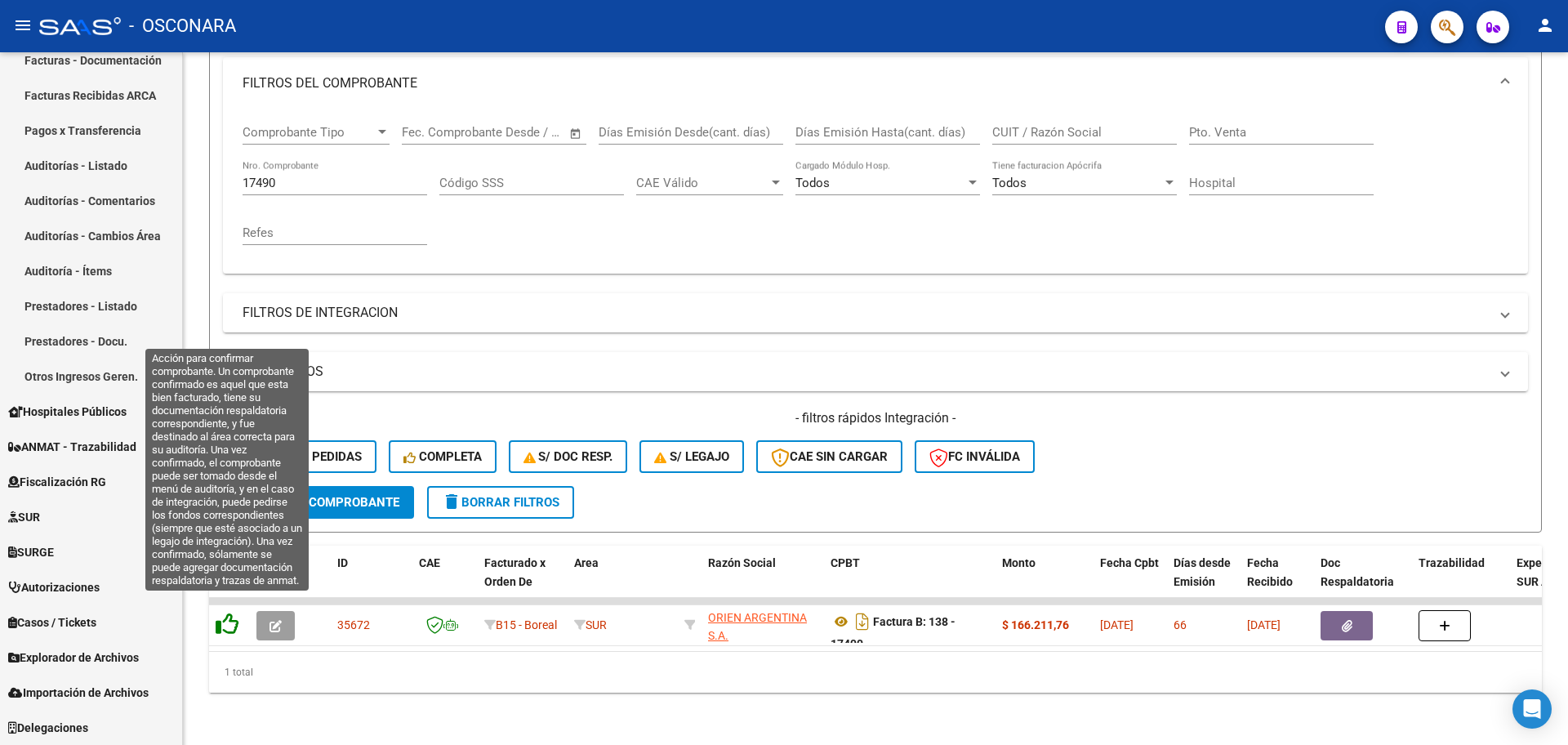
click at [223, 612] on icon at bounding box center [227, 624] width 23 height 23
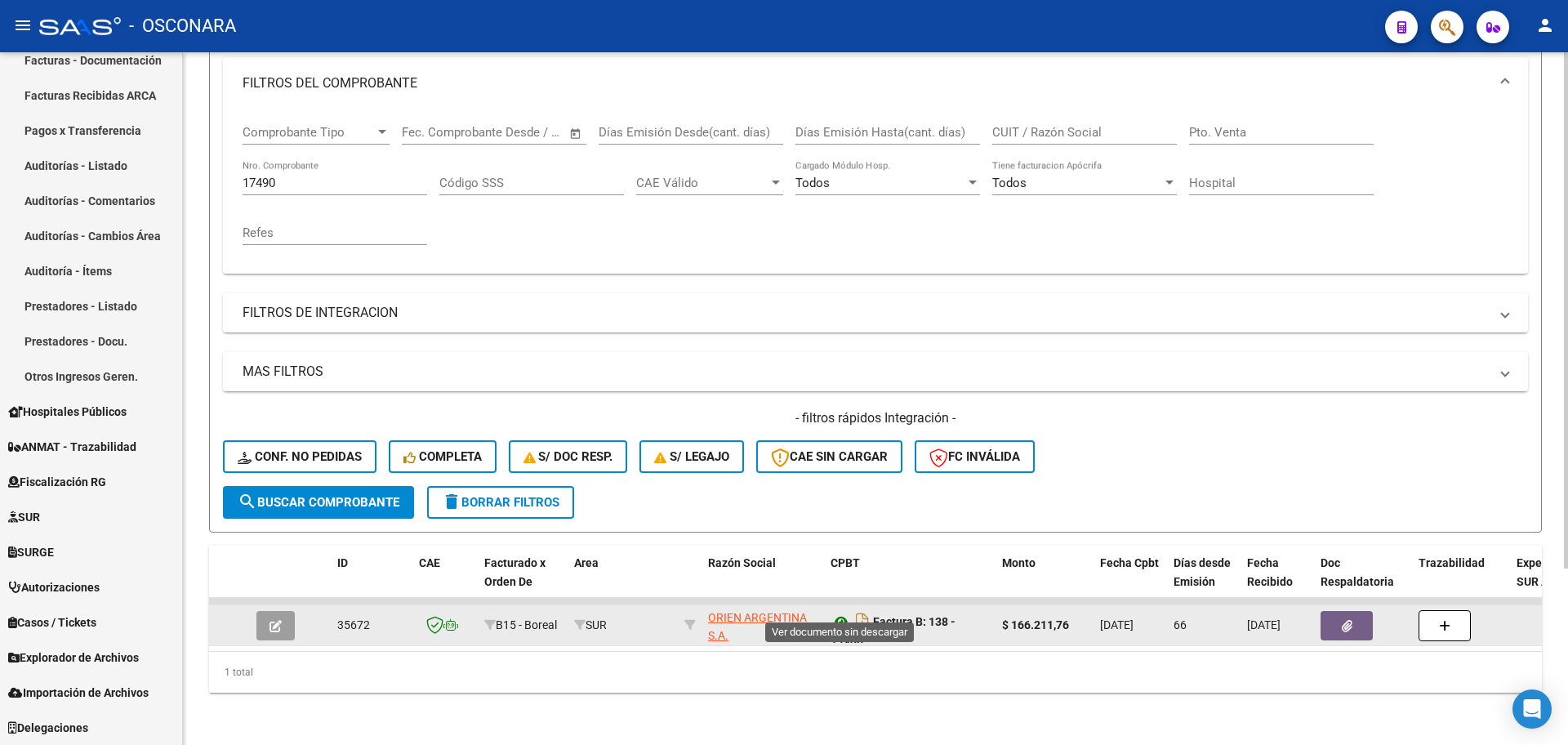
click at [837, 612] on icon at bounding box center [841, 622] width 21 height 20
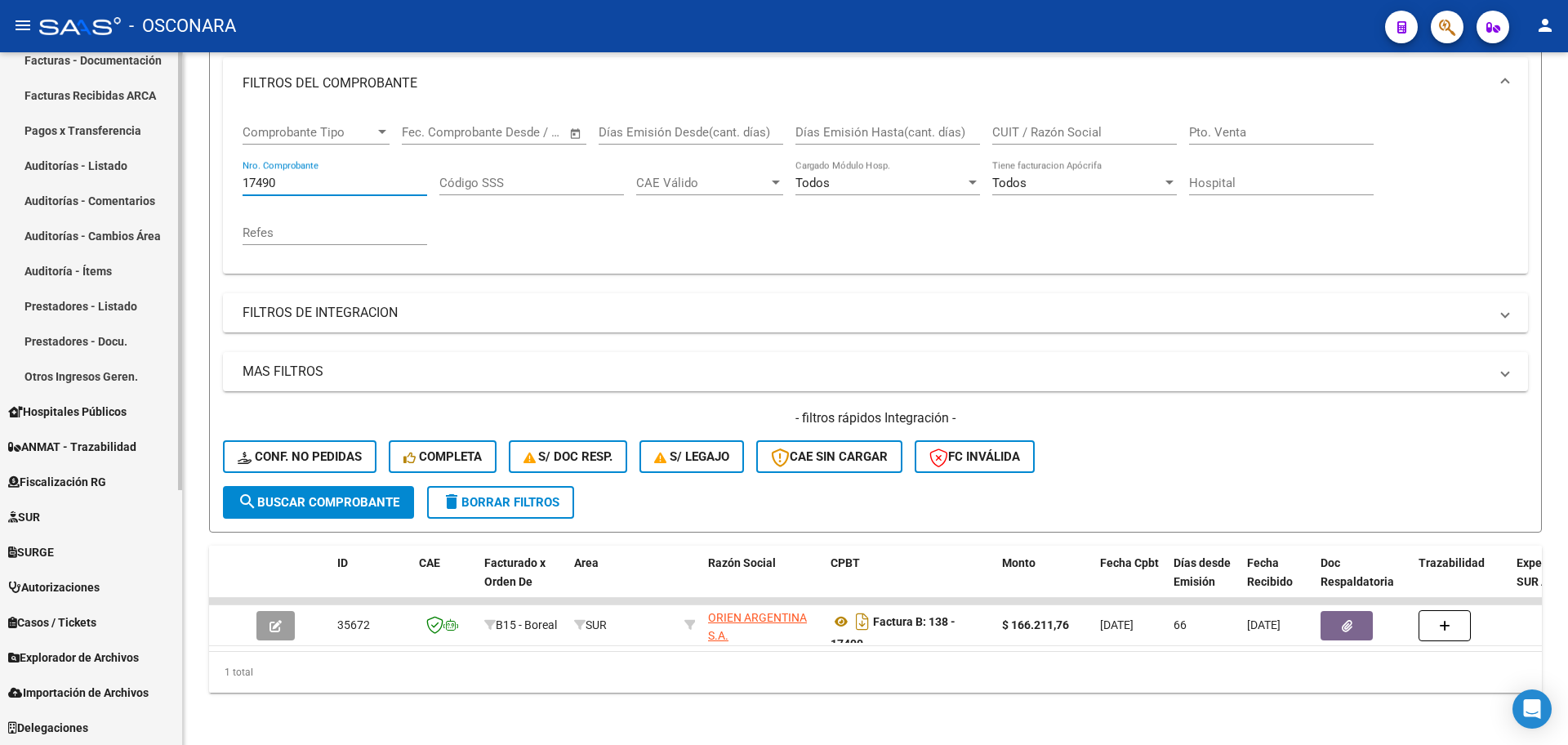
drag, startPoint x: 286, startPoint y: 170, endPoint x: 85, endPoint y: 155, distance: 201.6
click at [89, 155] on mat-sidenav-container "Firma Express Inicio Calendario SSS Instructivos Contacto OS Reportes Tablero d…" at bounding box center [784, 399] width 1568 height 693
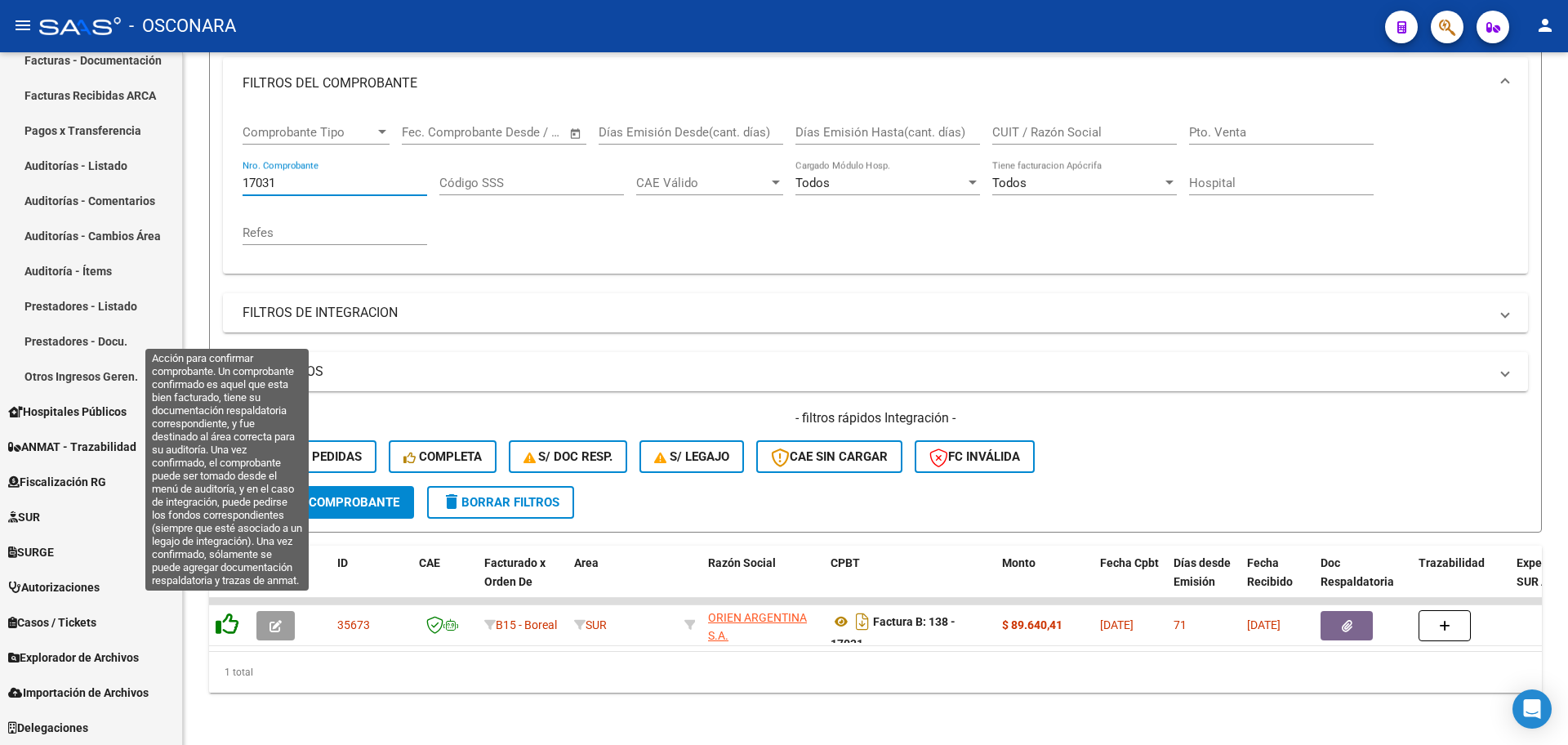
click at [226, 612] on icon at bounding box center [227, 624] width 23 height 23
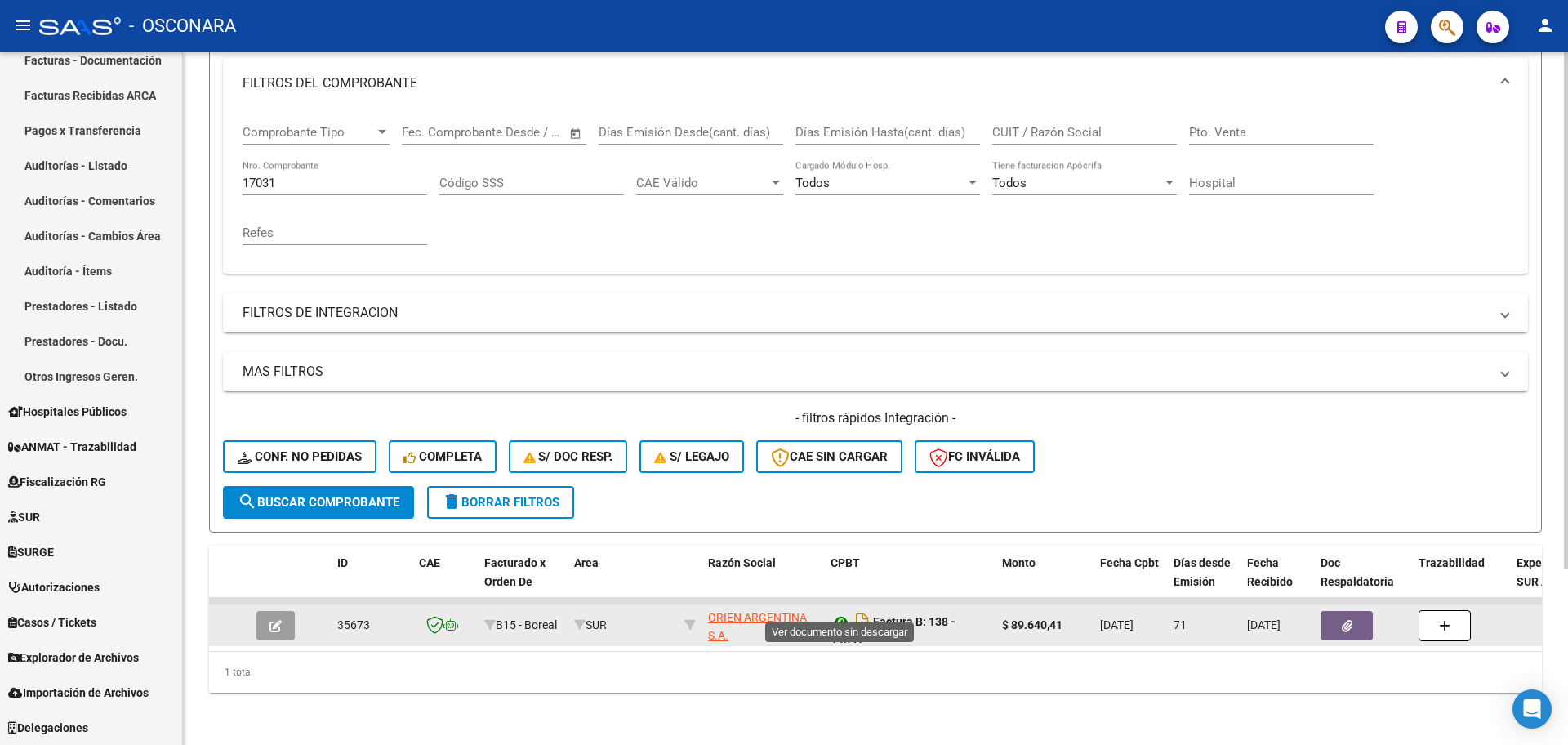
click at [845, 612] on icon at bounding box center [841, 622] width 21 height 20
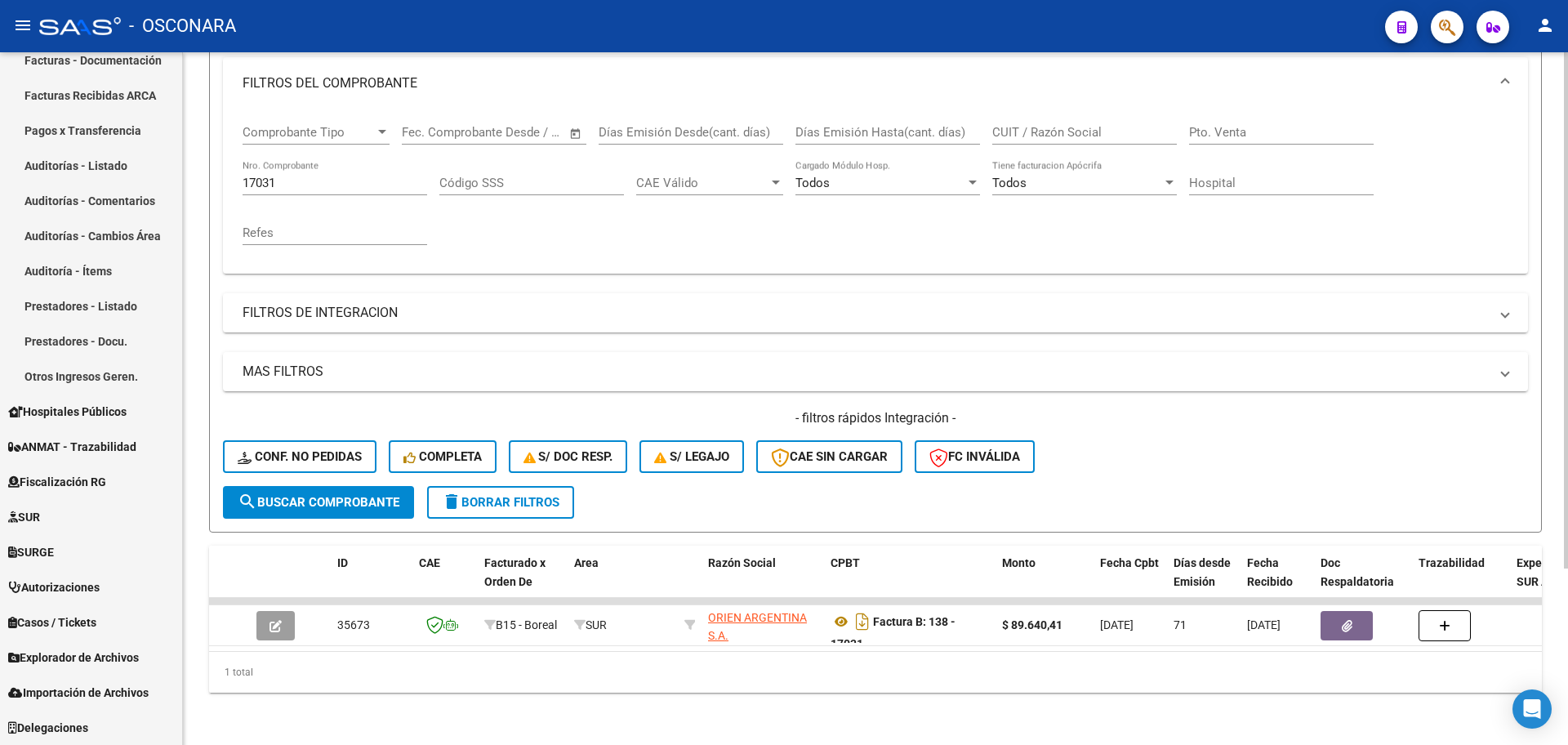
click at [309, 175] on input "17031" at bounding box center [335, 183] width 184 height 15
drag, startPoint x: 335, startPoint y: 166, endPoint x: 26, endPoint y: 106, distance: 314.8
click at [26, 106] on mat-sidenav-container "Firma Express Inicio Calendario SSS Instructivos Contacto OS Reportes Tablero d…" at bounding box center [784, 399] width 1568 height 693
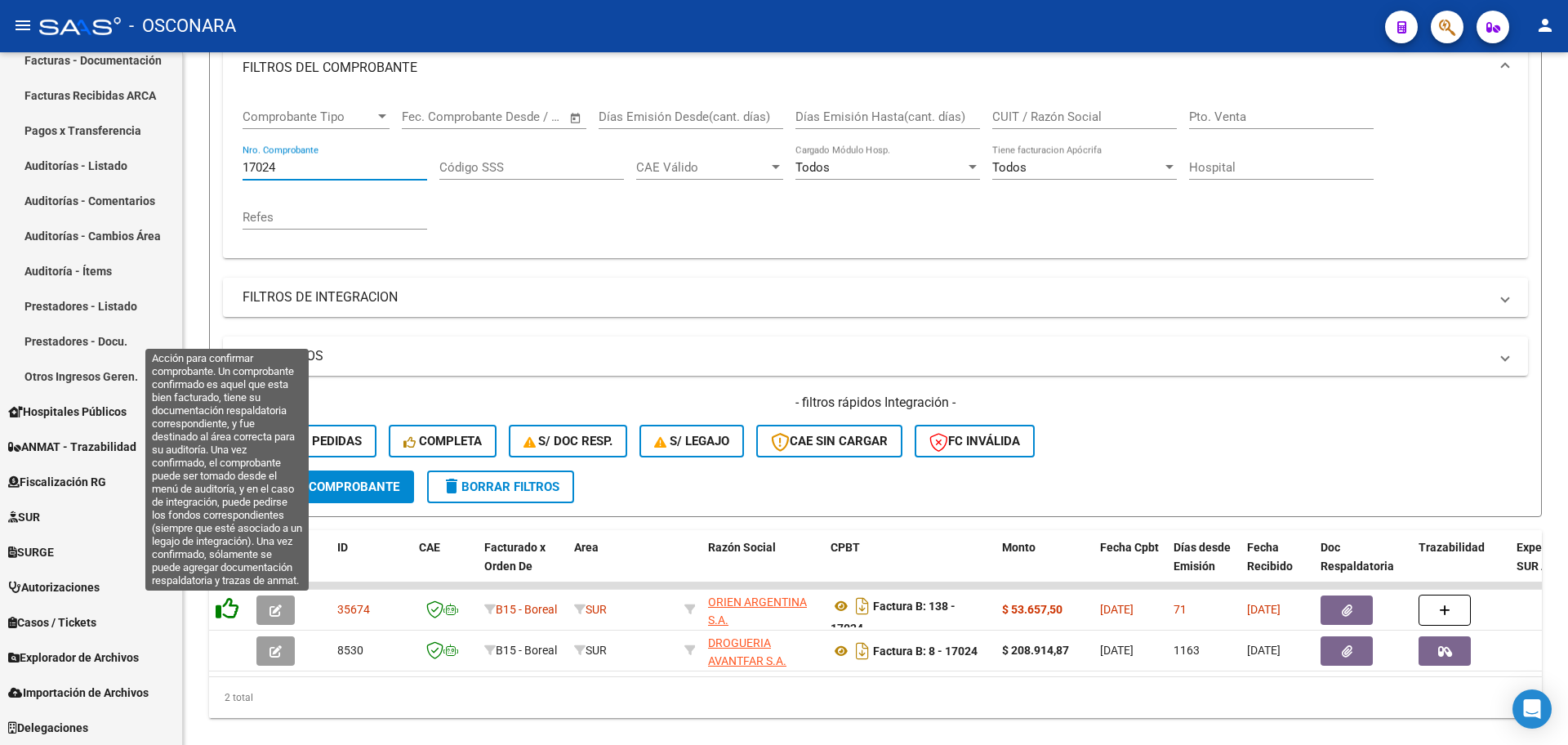
click at [221, 603] on icon at bounding box center [227, 608] width 23 height 23
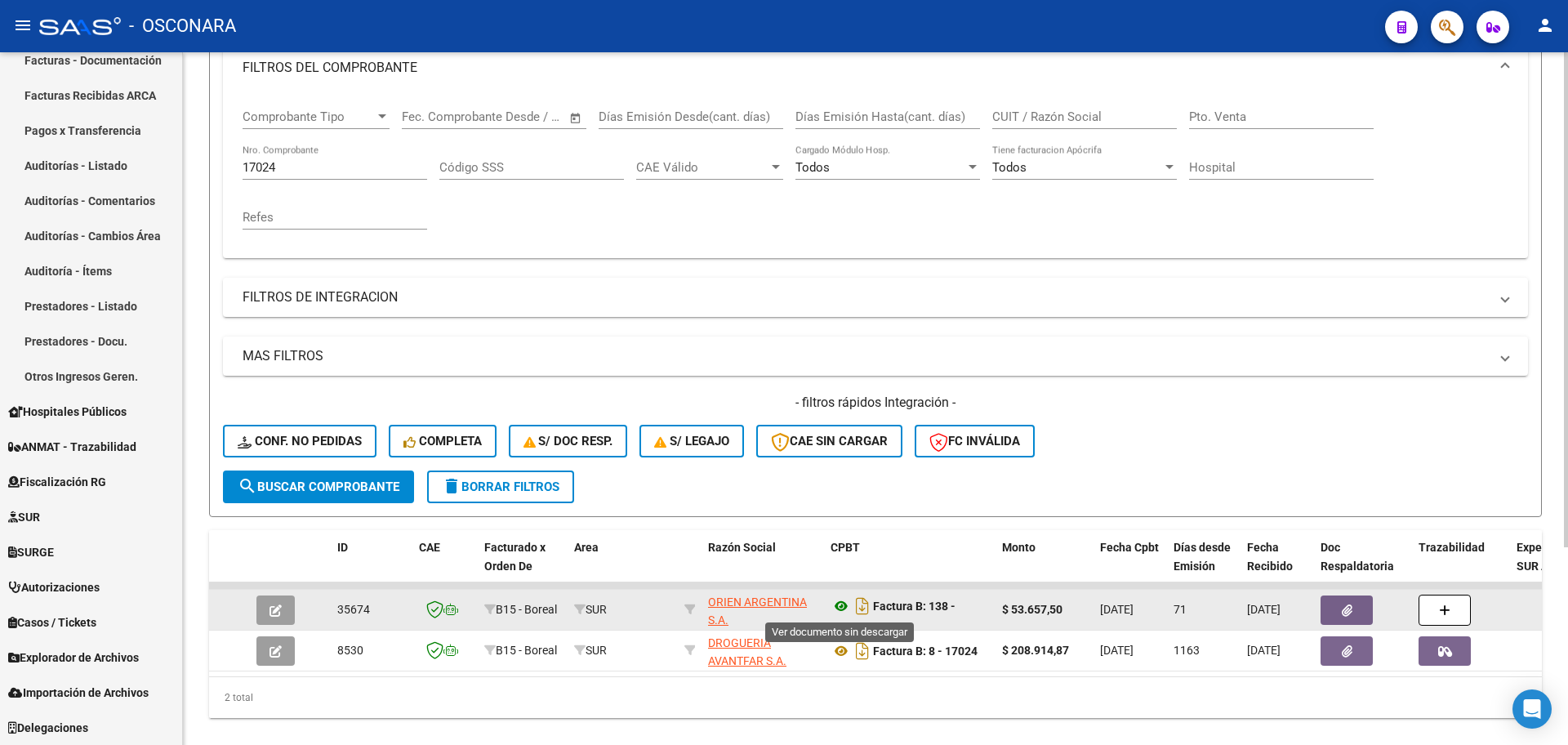
click at [836, 607] on icon at bounding box center [841, 606] width 21 height 20
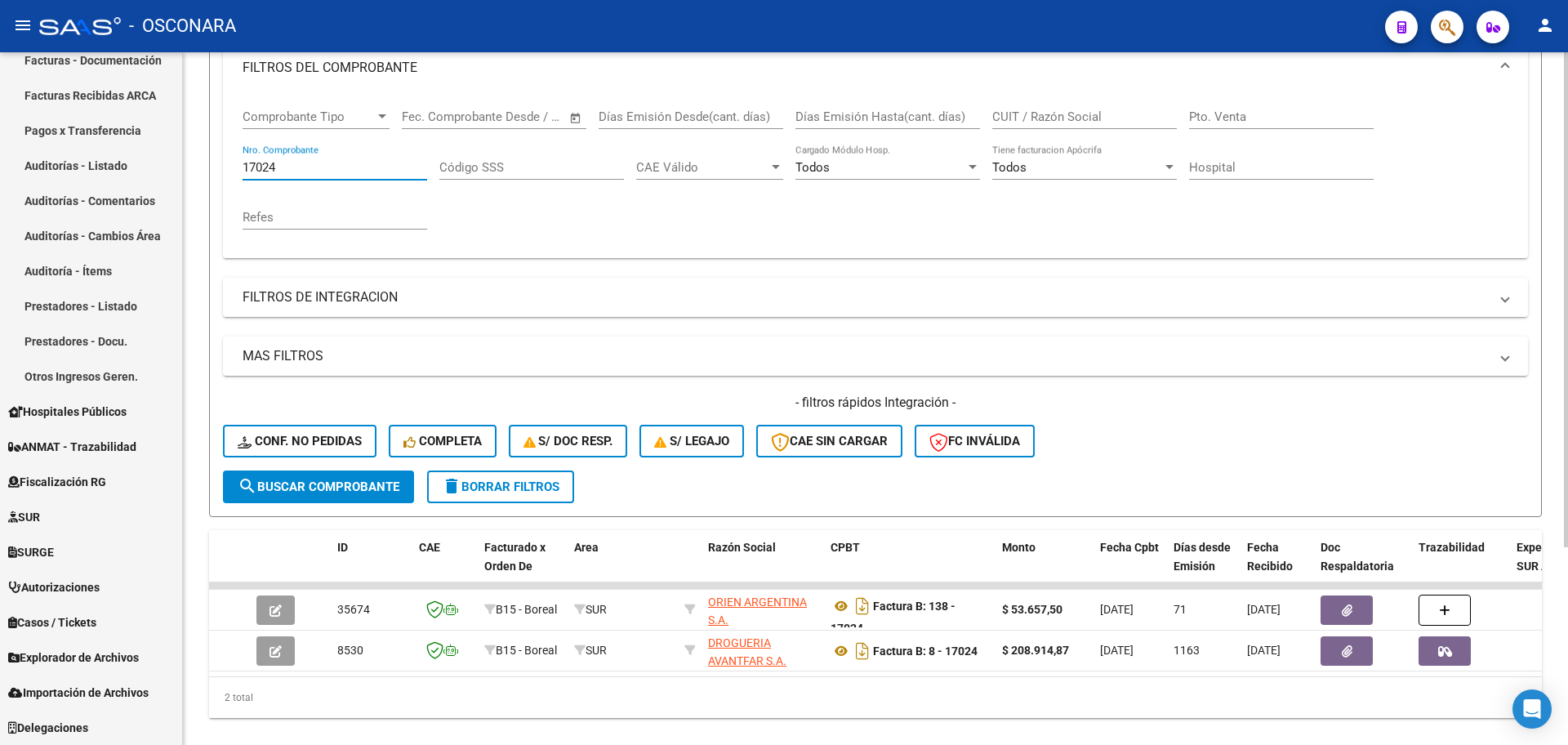
click at [361, 162] on input "17024" at bounding box center [335, 168] width 184 height 15
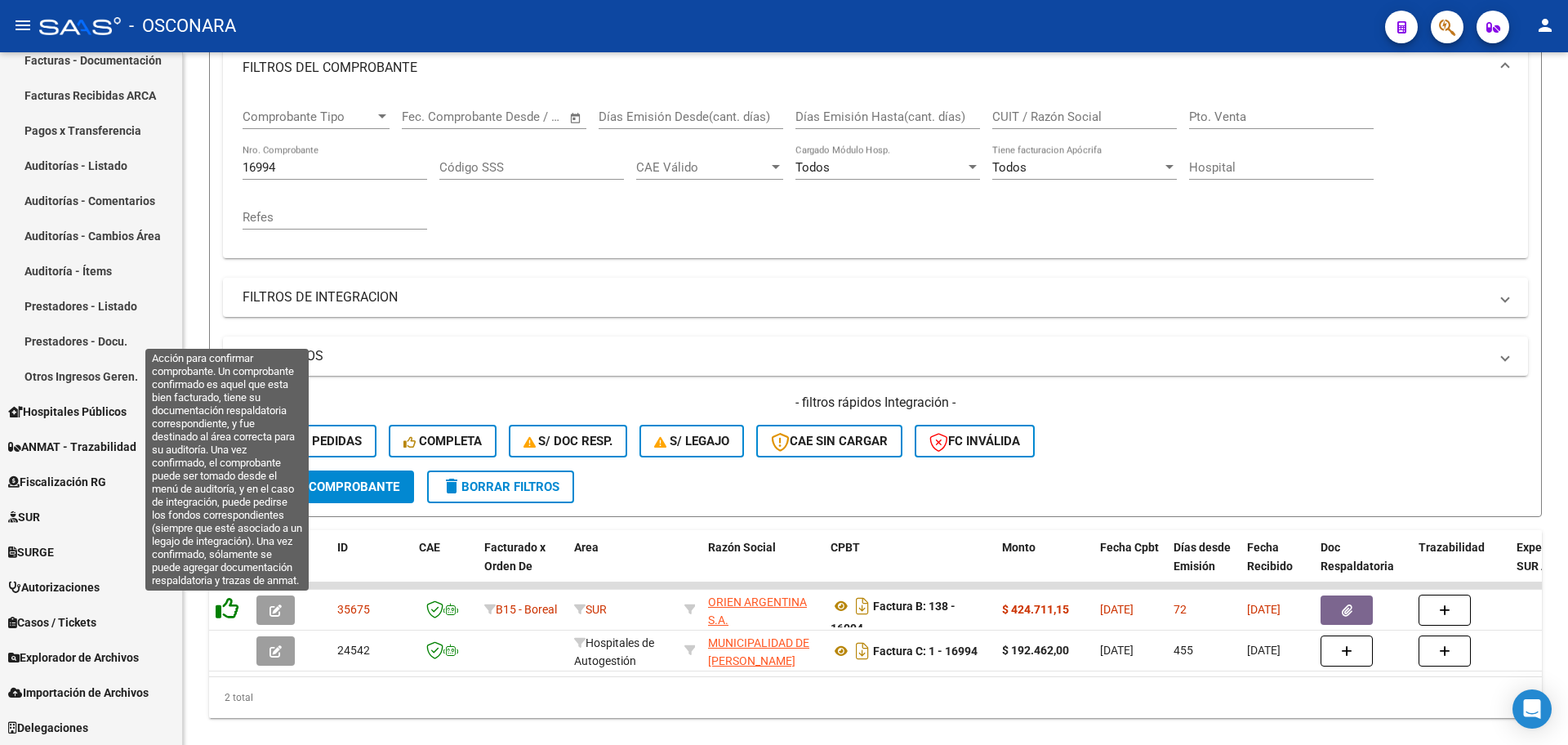
click at [224, 603] on icon at bounding box center [227, 608] width 23 height 23
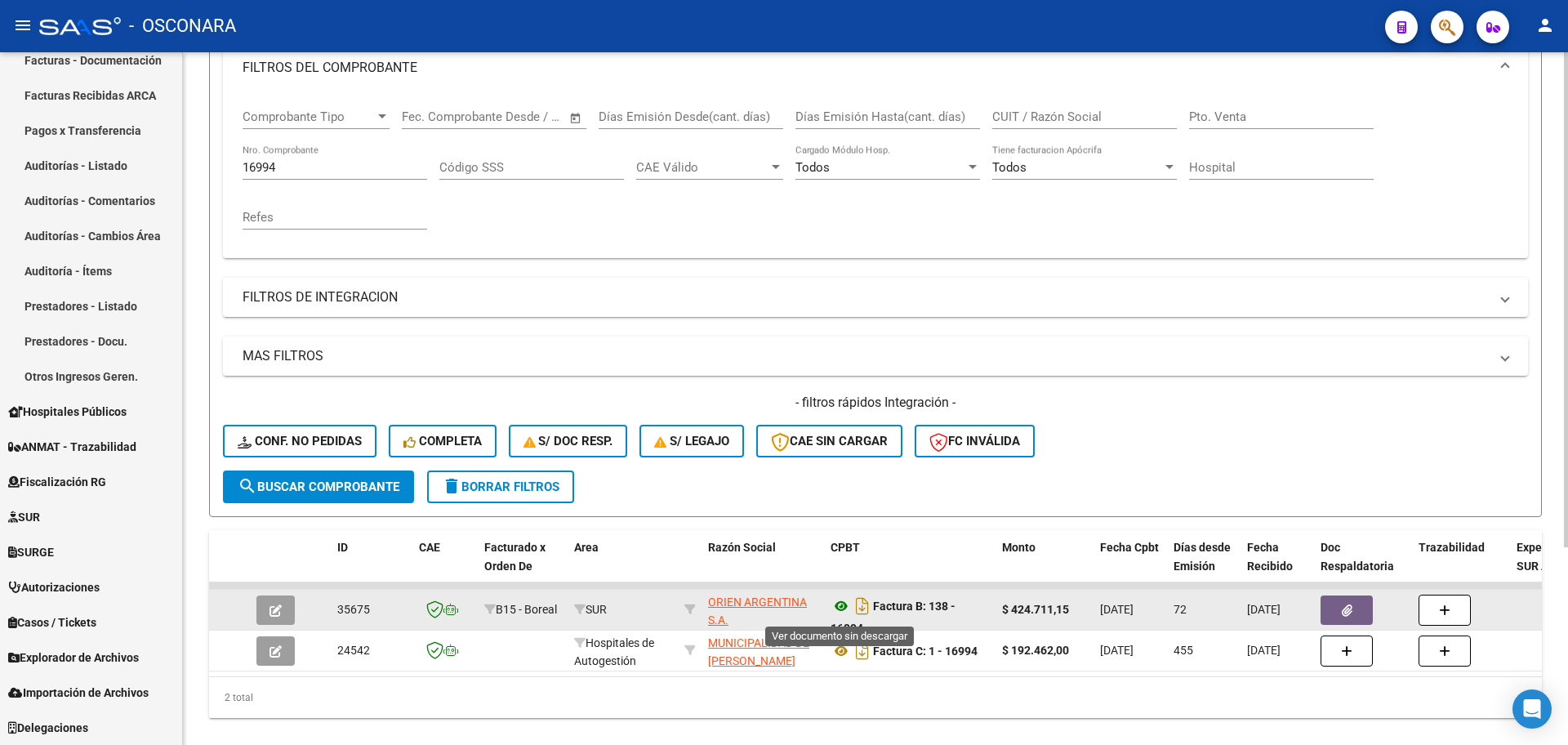
click at [837, 612] on icon at bounding box center [841, 606] width 21 height 20
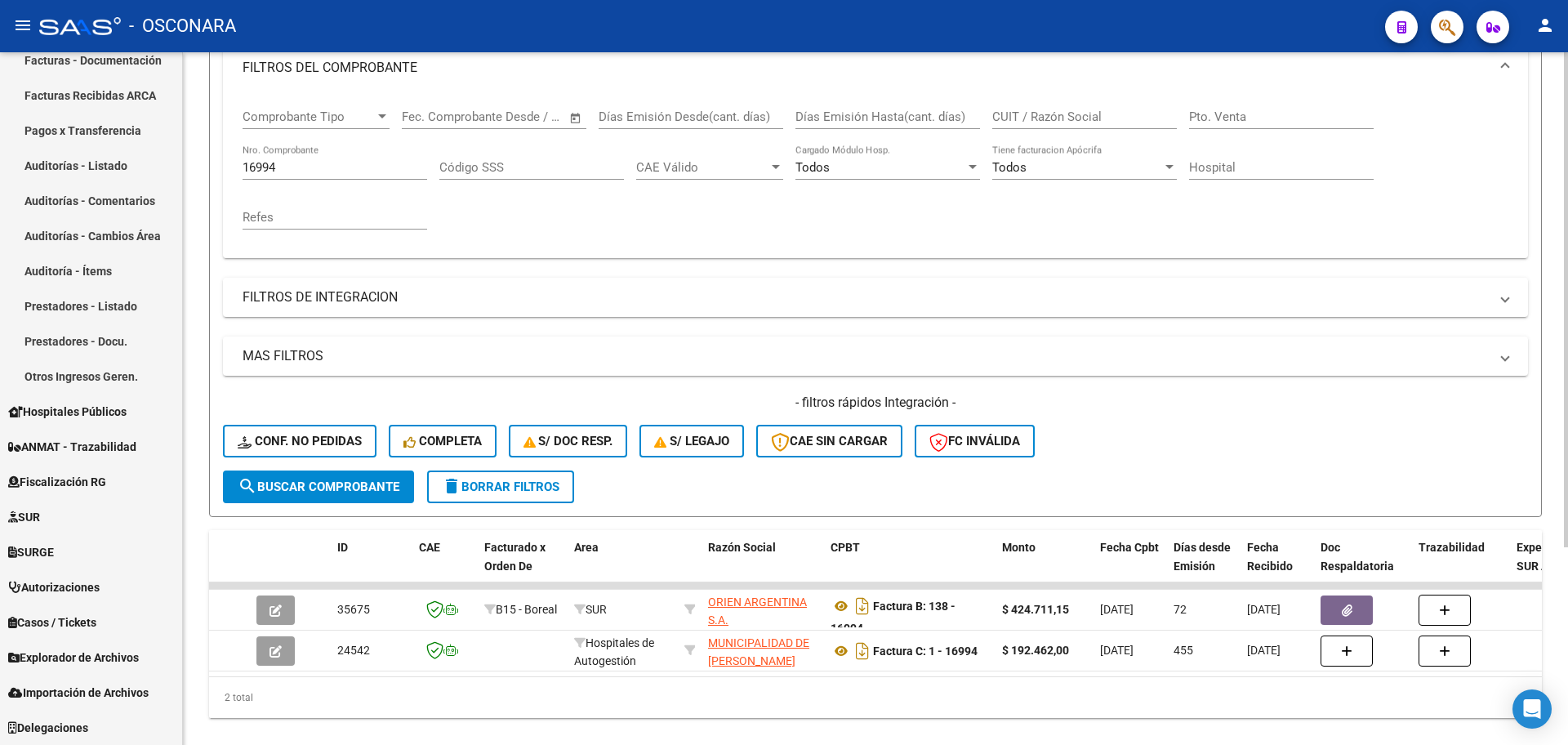
click at [338, 175] on div "16994 Nro. Comprobante" at bounding box center [335, 162] width 184 height 35
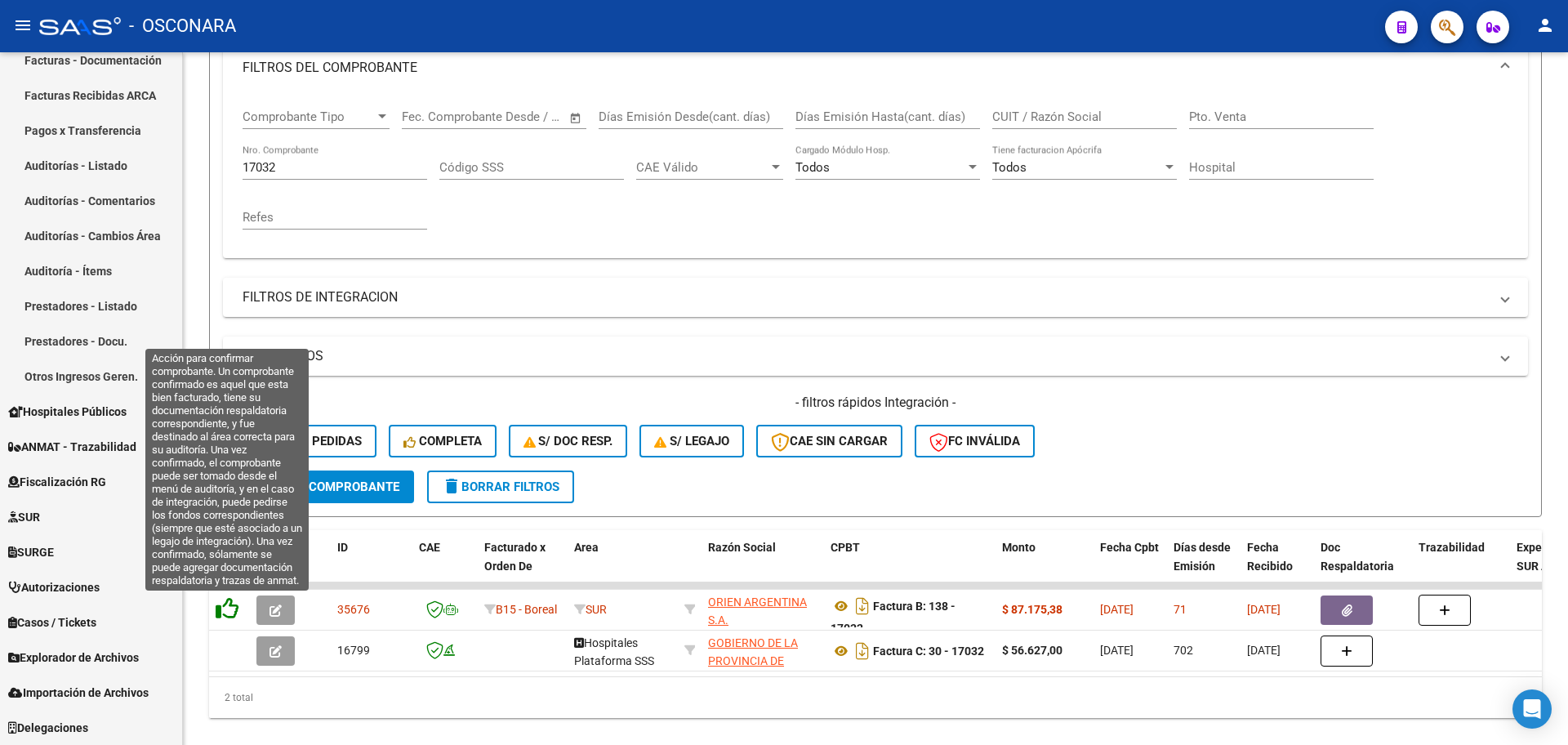
click at [228, 611] on icon at bounding box center [227, 608] width 23 height 23
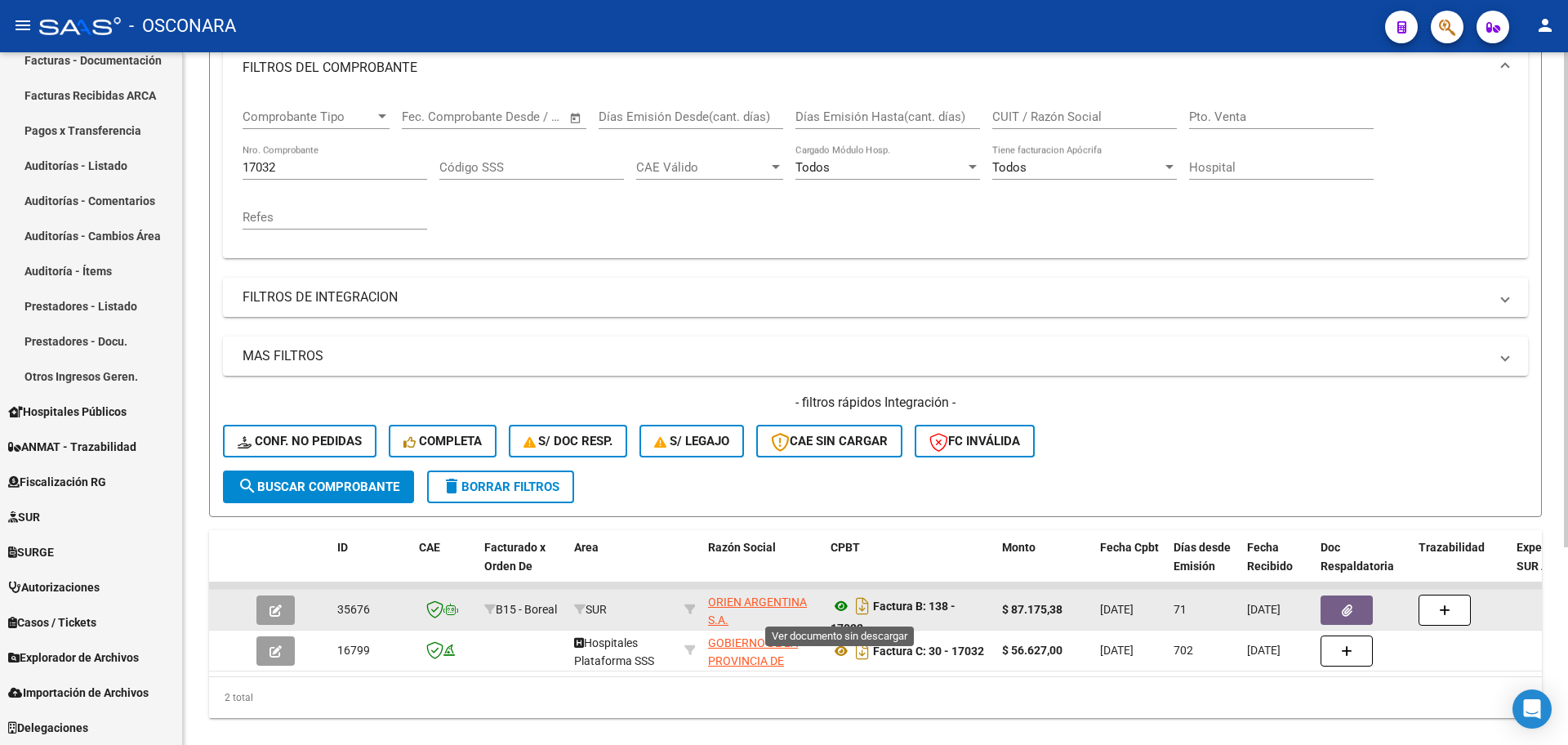
click at [841, 608] on icon at bounding box center [841, 606] width 21 height 20
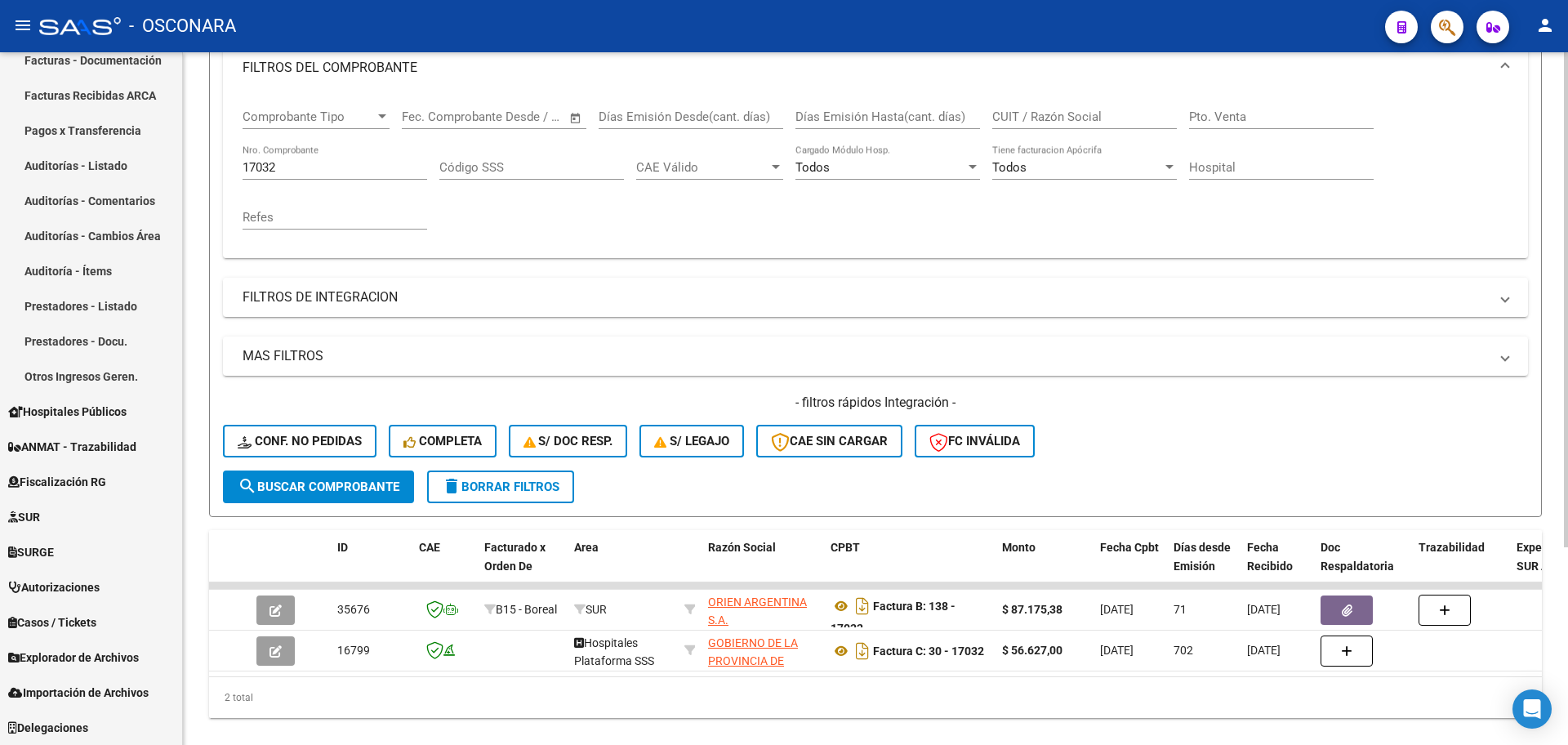
click at [316, 167] on input "17032" at bounding box center [335, 168] width 184 height 15
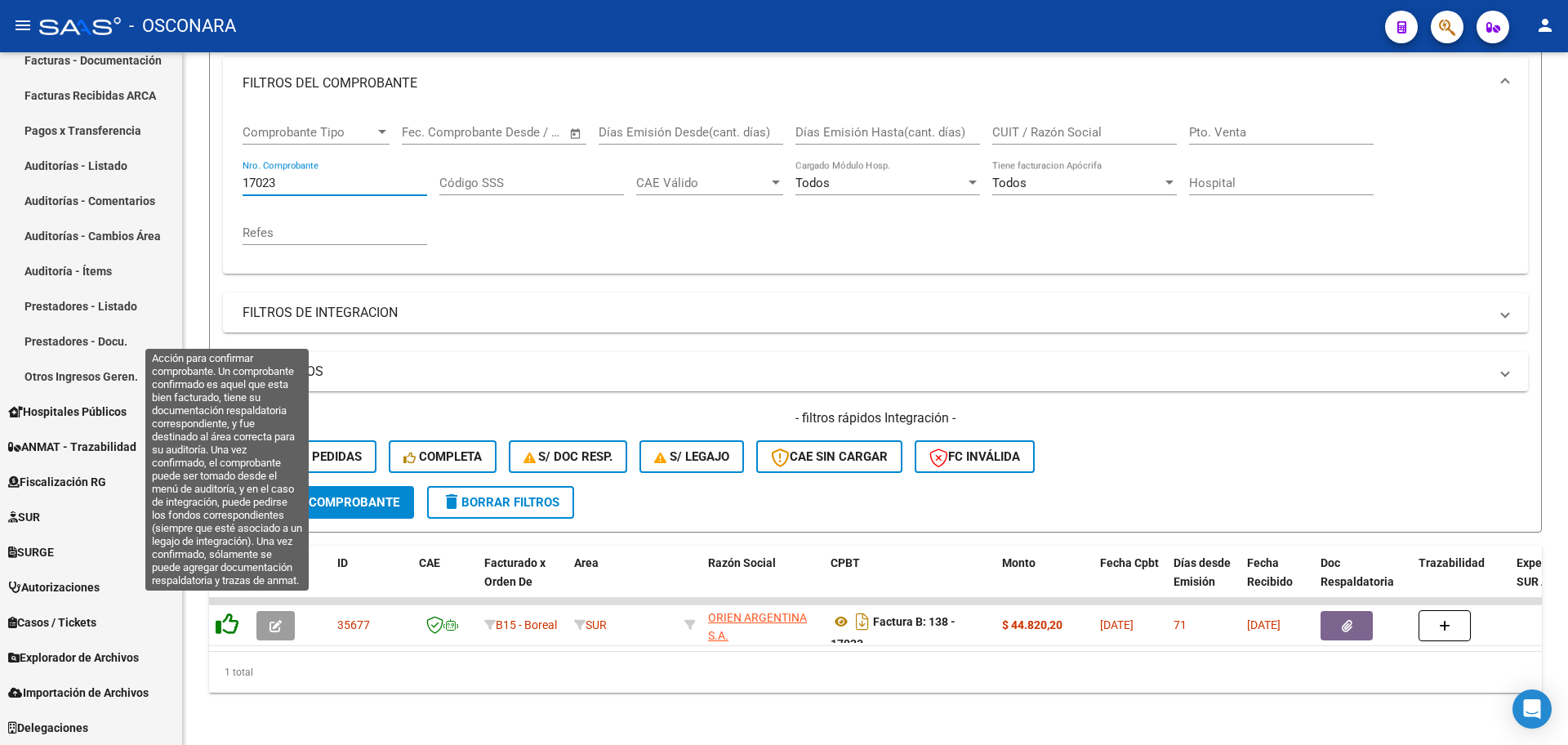
click at [220, 612] on icon at bounding box center [227, 624] width 23 height 23
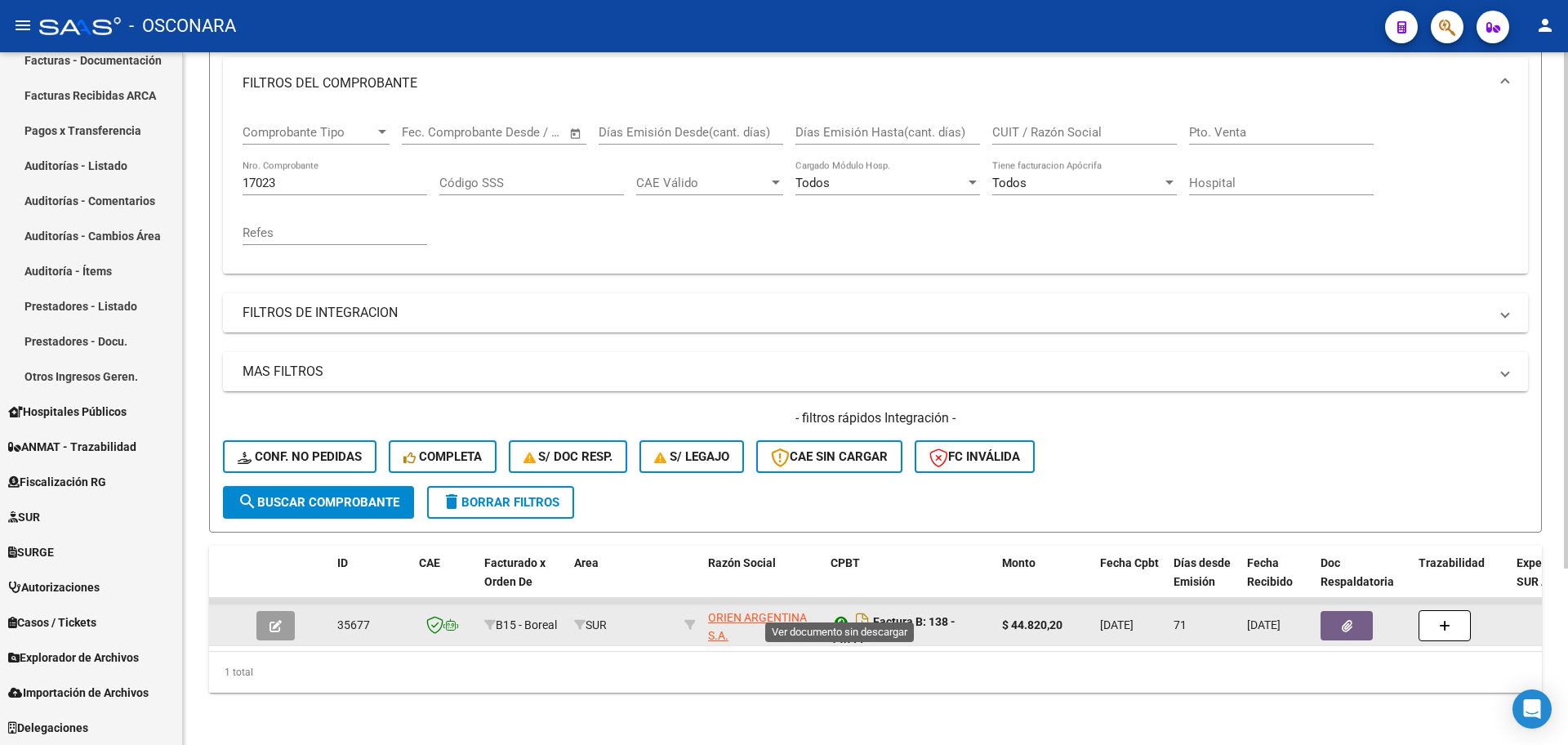
click at [839, 612] on icon at bounding box center [841, 622] width 21 height 20
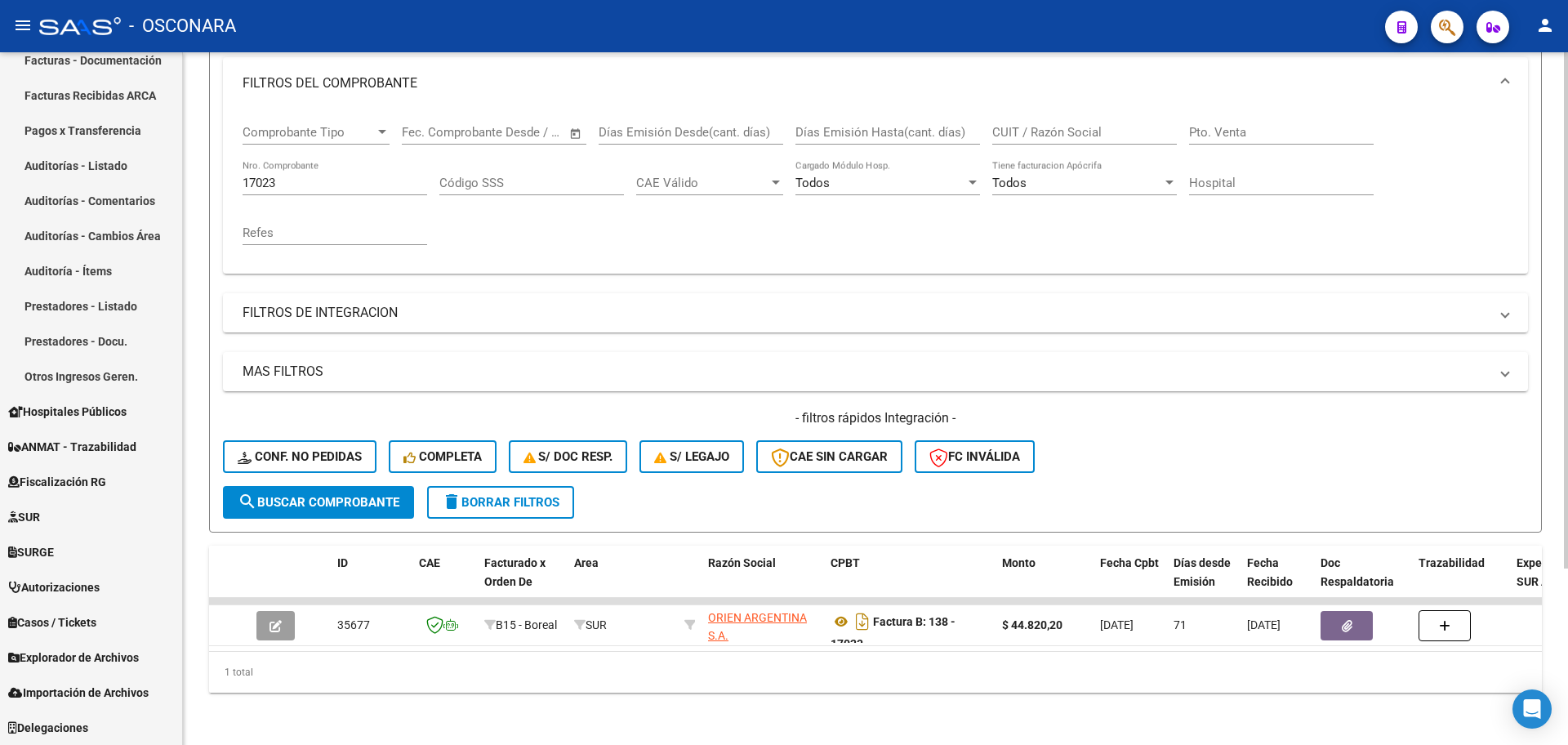
click at [379, 175] on input "17023" at bounding box center [335, 183] width 184 height 15
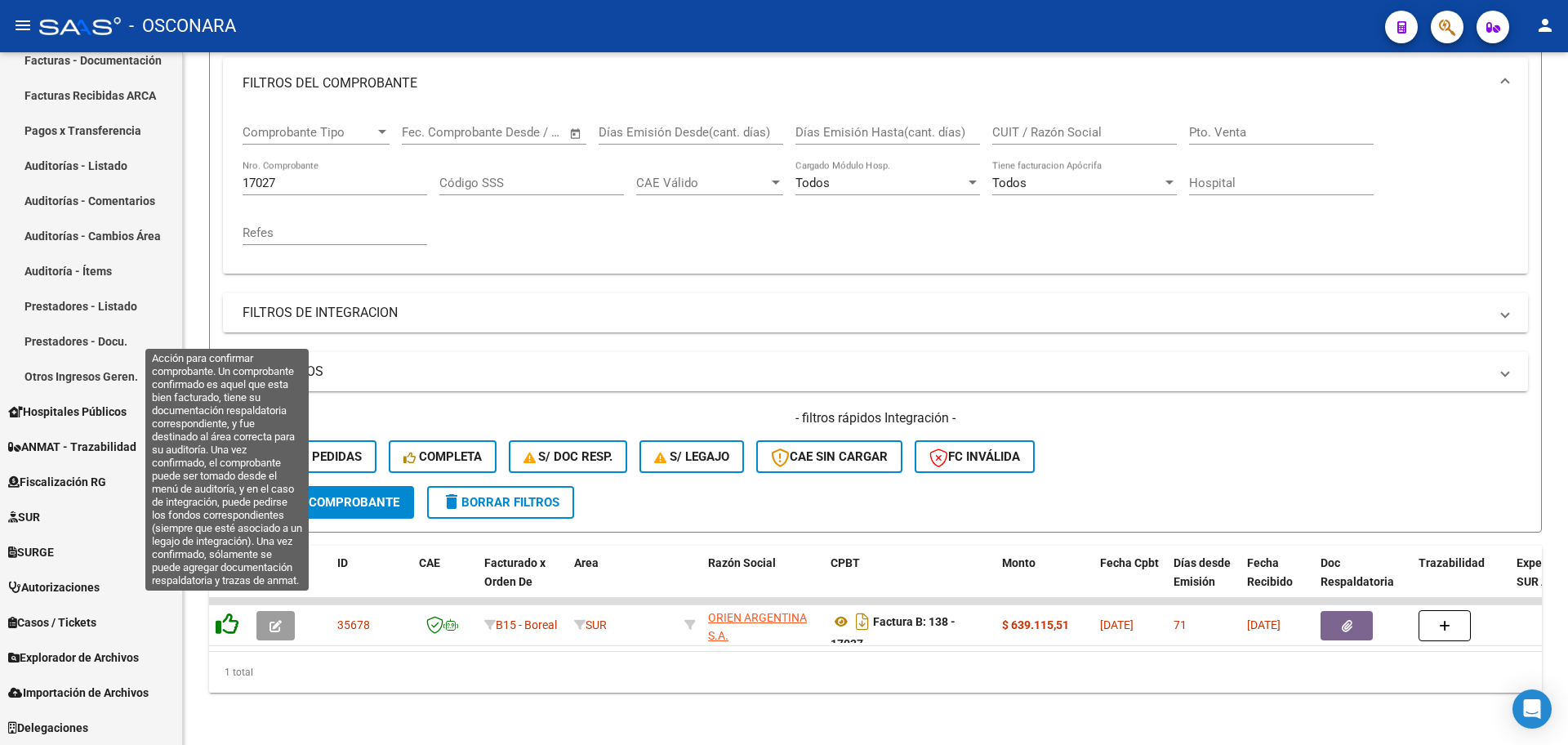
click at [229, 612] on icon at bounding box center [227, 624] width 23 height 23
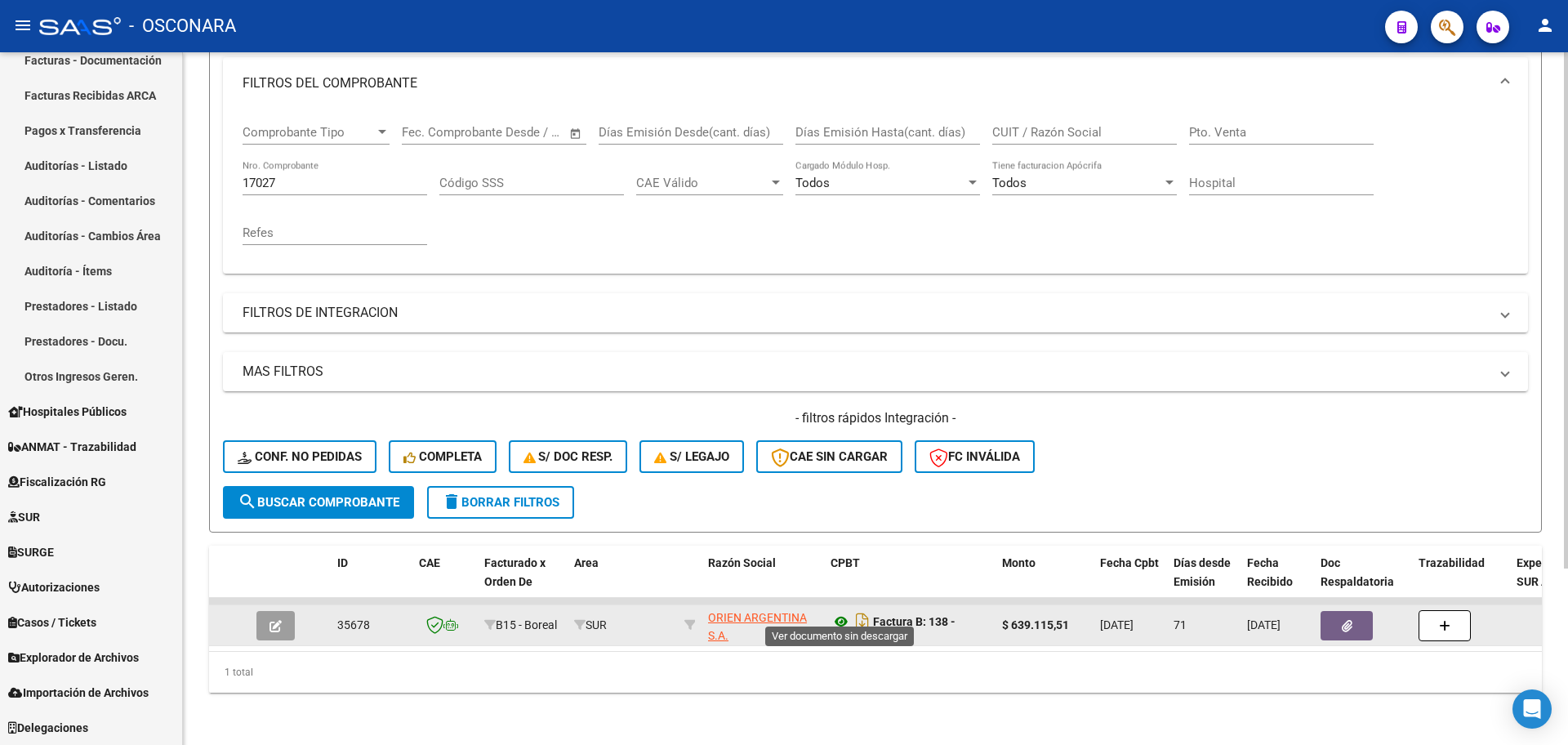
click at [841, 612] on icon at bounding box center [841, 622] width 21 height 20
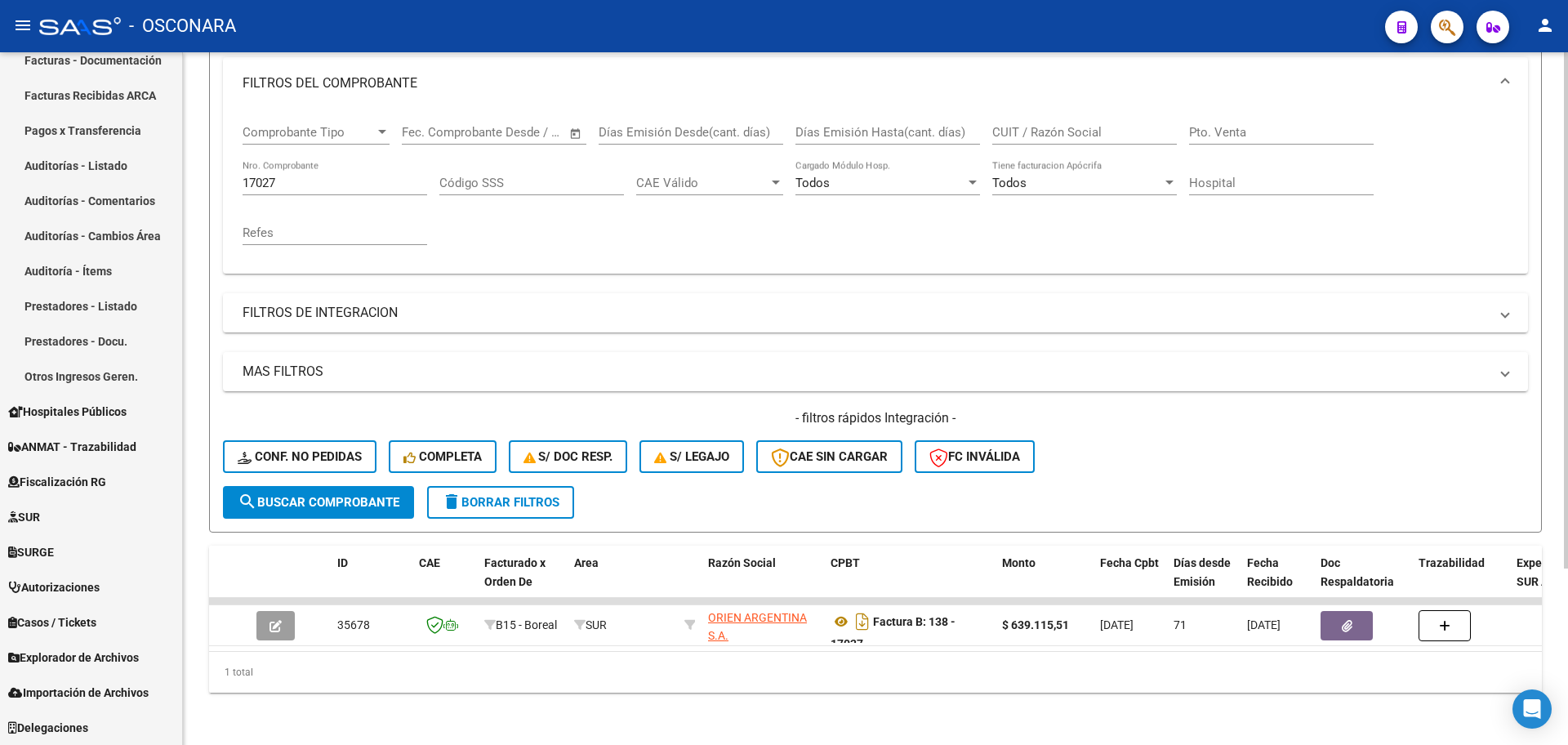
click at [291, 161] on div "17027 Nro. Comprobante" at bounding box center [335, 178] width 184 height 35
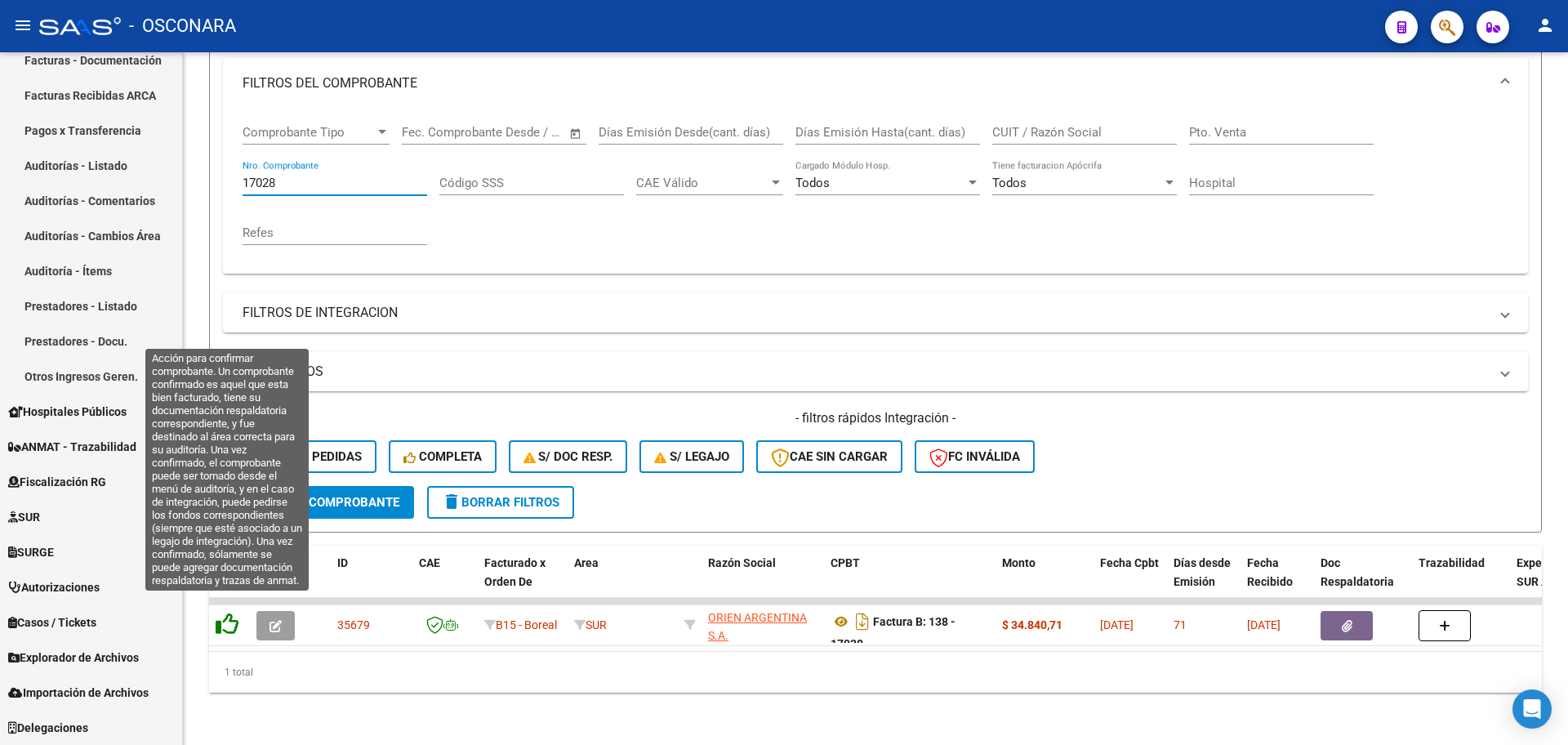
click at [235, 612] on icon at bounding box center [227, 624] width 23 height 23
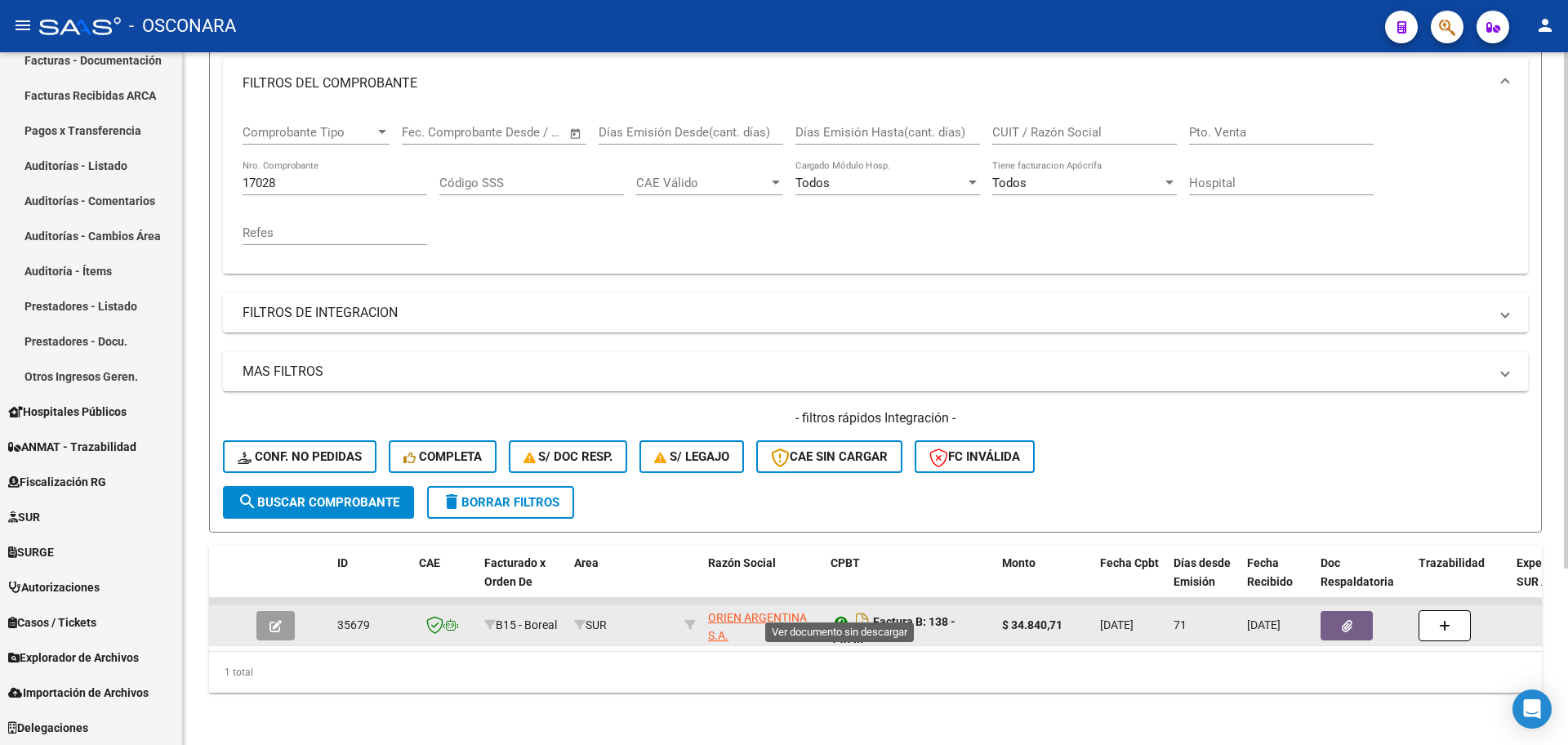
click at [837, 612] on icon at bounding box center [841, 622] width 21 height 20
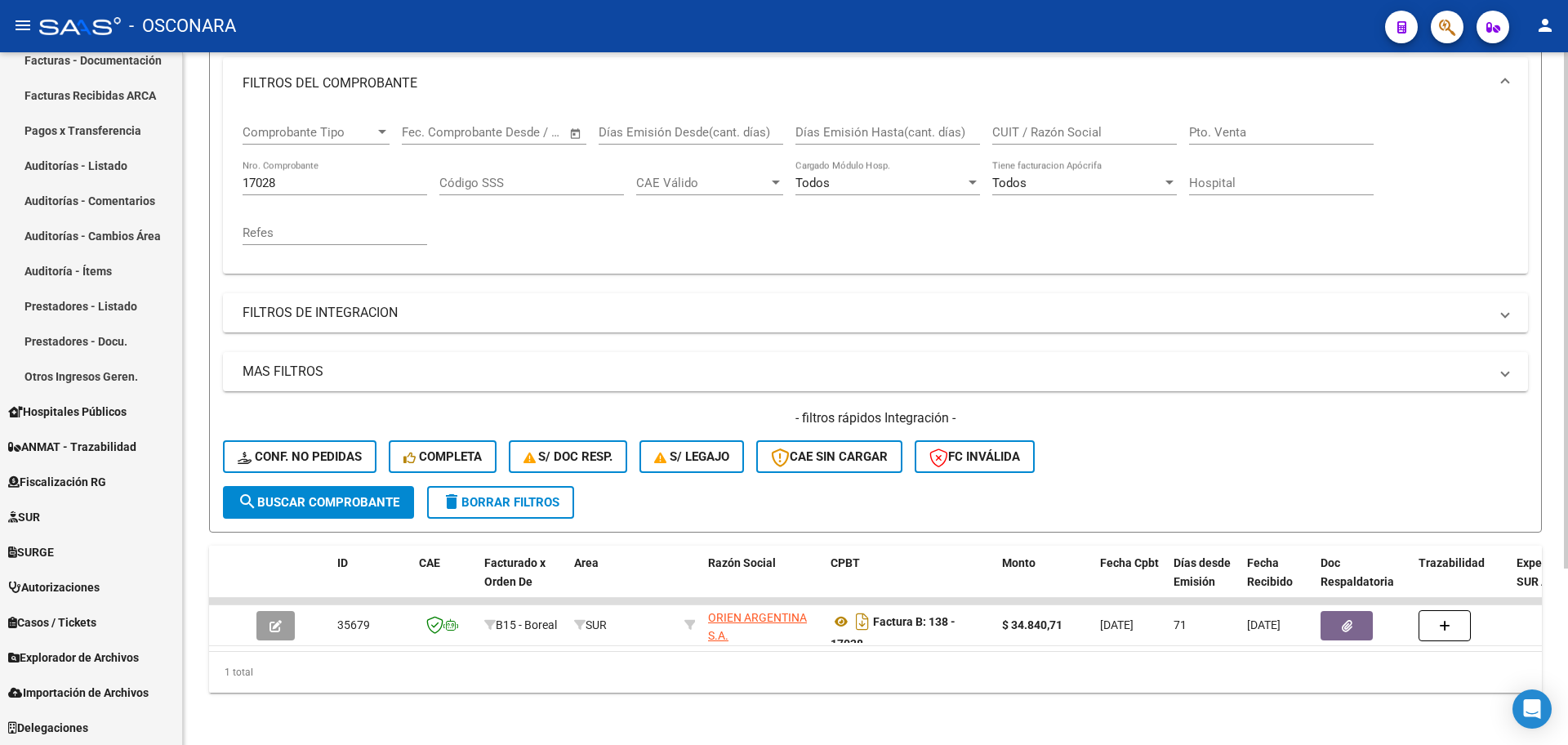
click at [320, 175] on input "17028" at bounding box center [335, 183] width 184 height 15
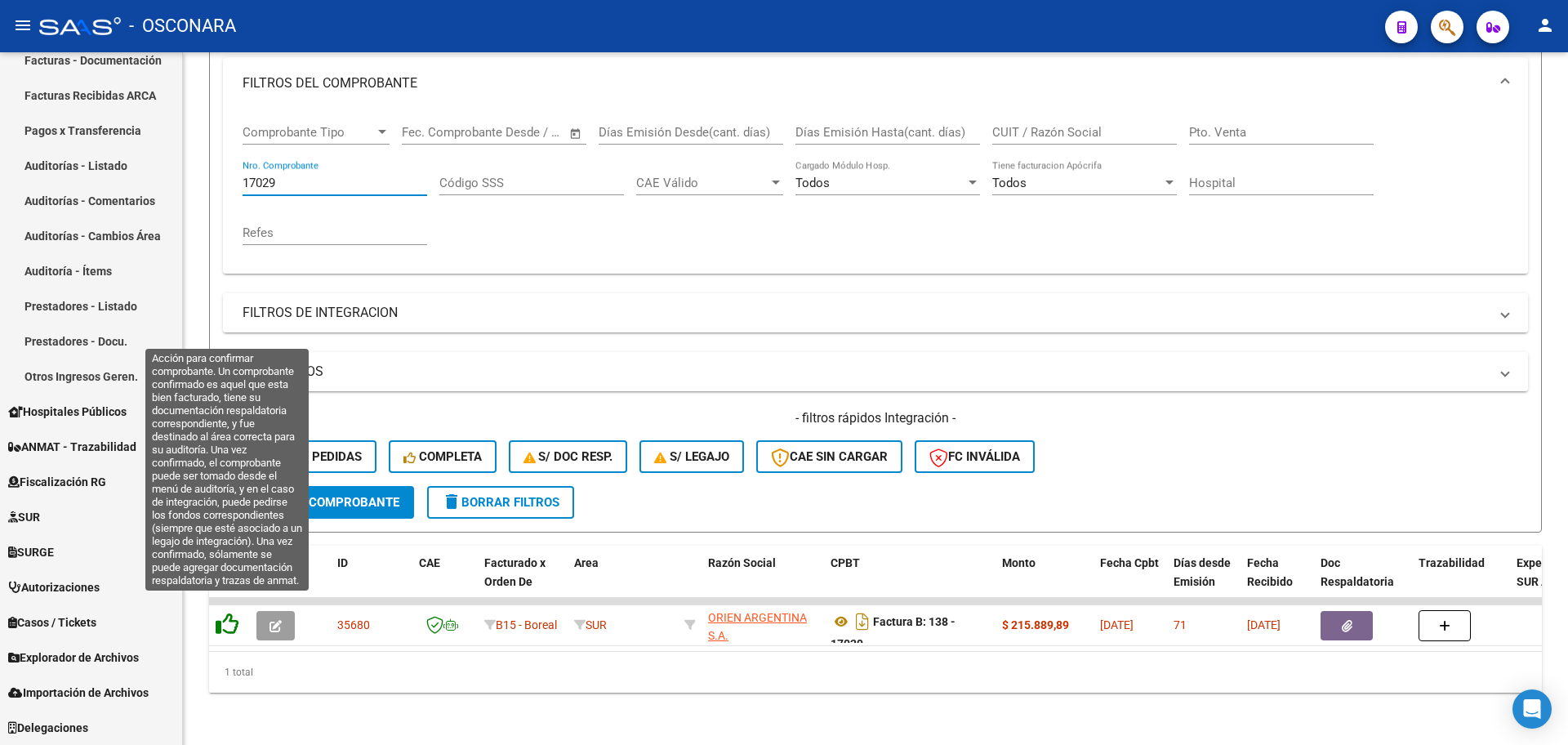
type input "17029"
click at [223, 612] on icon at bounding box center [227, 624] width 23 height 23
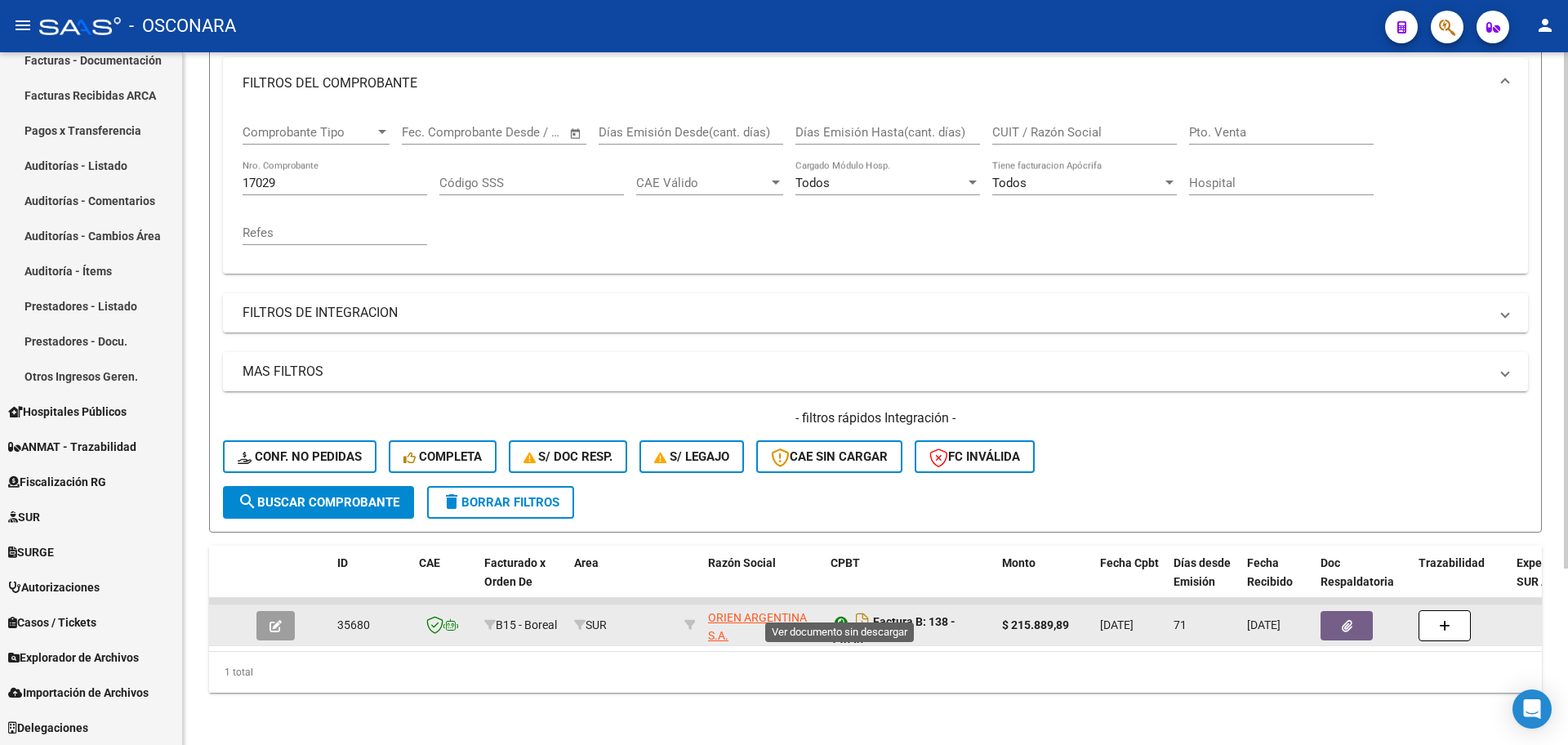
click at [841, 612] on icon at bounding box center [841, 622] width 21 height 20
